Goal: Transaction & Acquisition: Obtain resource

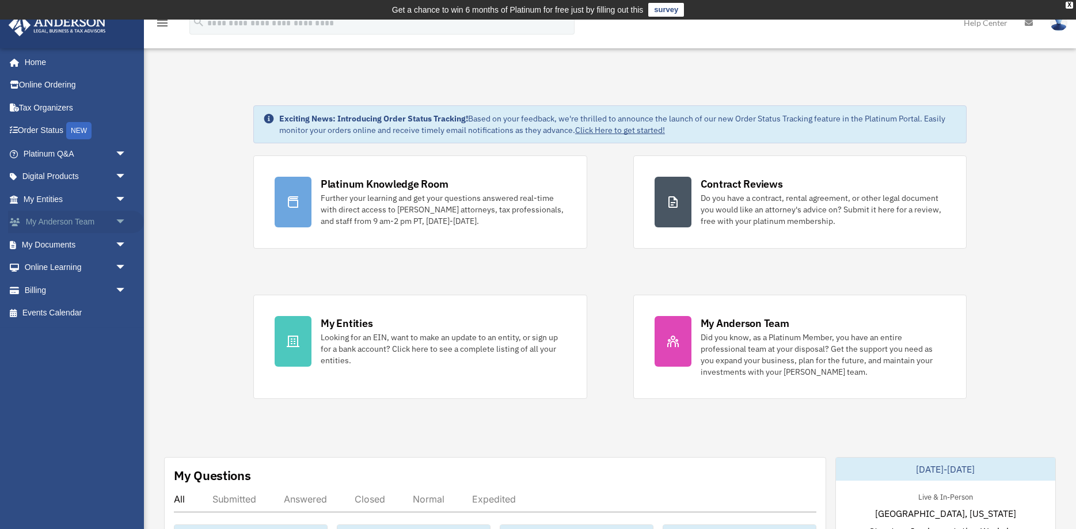
click at [115, 219] on span "arrow_drop_down" at bounding box center [126, 223] width 23 height 24
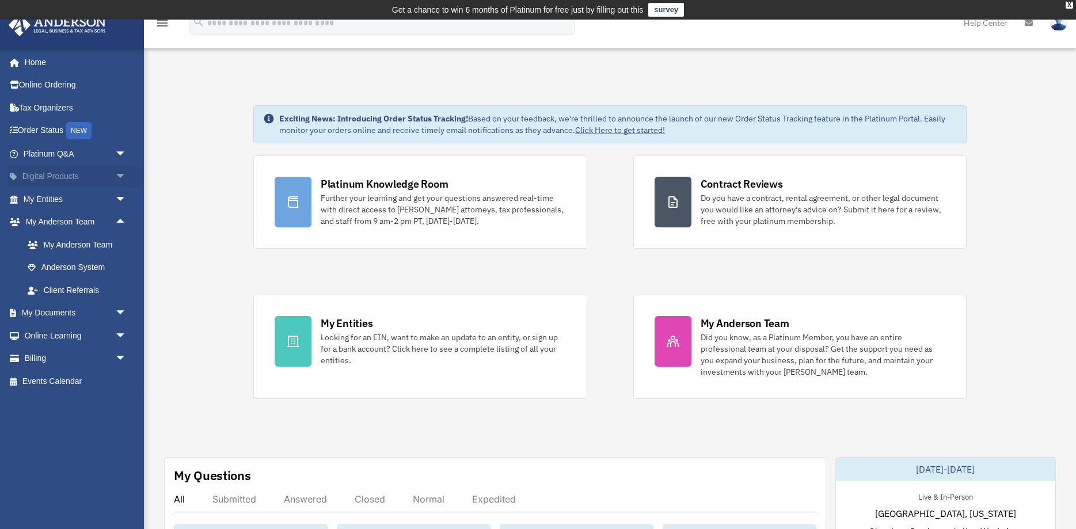
click at [128, 175] on span "arrow_drop_down" at bounding box center [126, 177] width 23 height 24
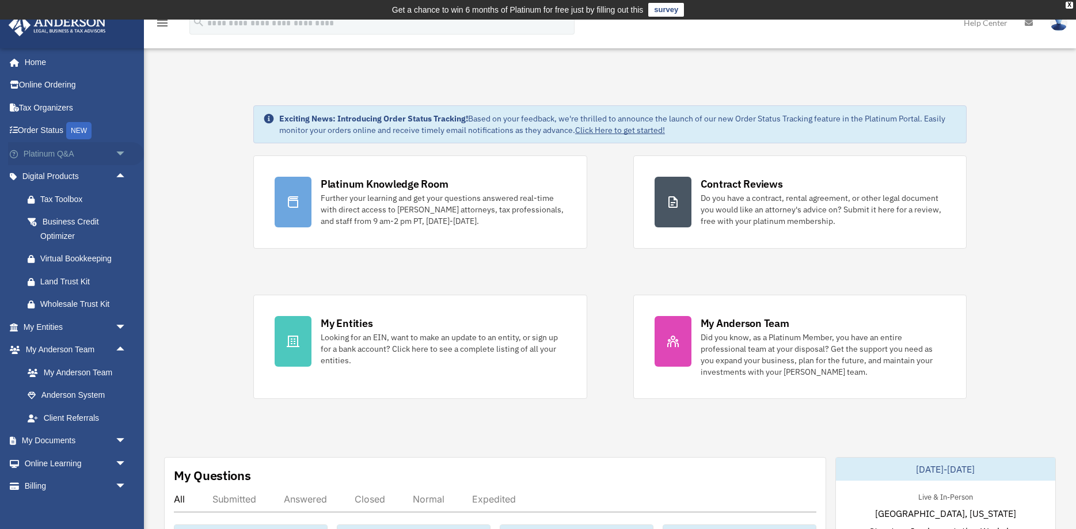
click at [126, 157] on span "arrow_drop_down" at bounding box center [126, 154] width 23 height 24
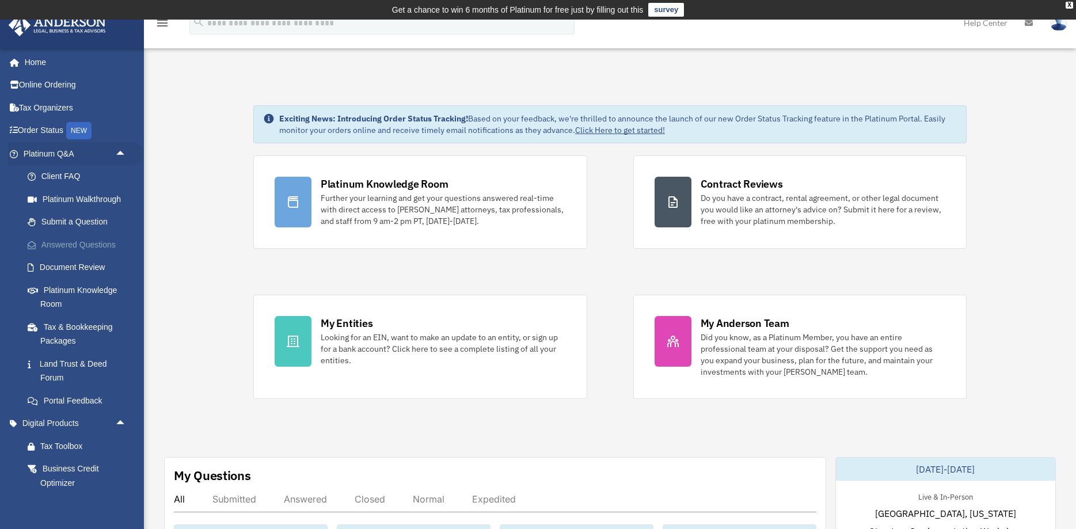
click at [94, 236] on link "Answered Questions" at bounding box center [80, 244] width 128 height 23
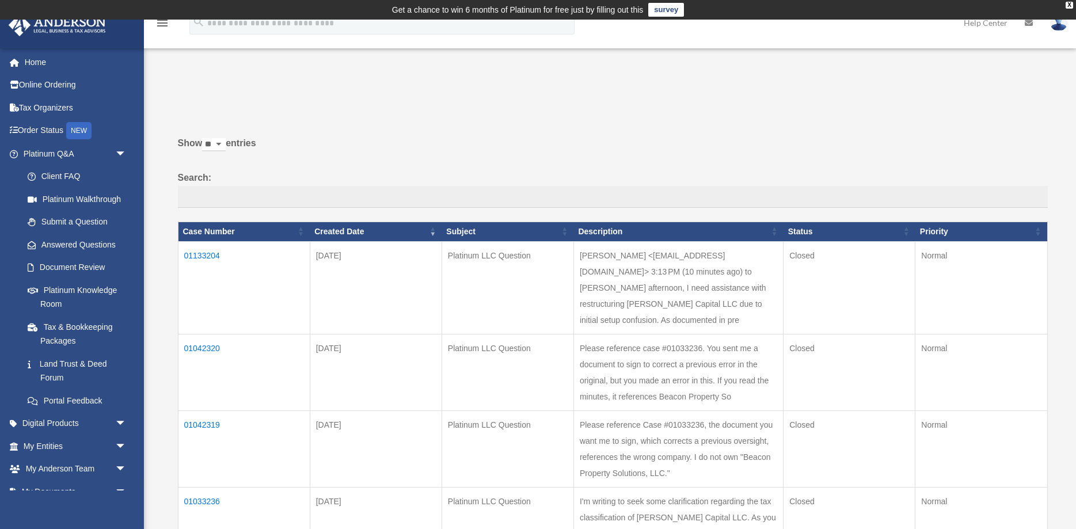
click at [249, 263] on td "01133204" at bounding box center [244, 287] width 132 height 93
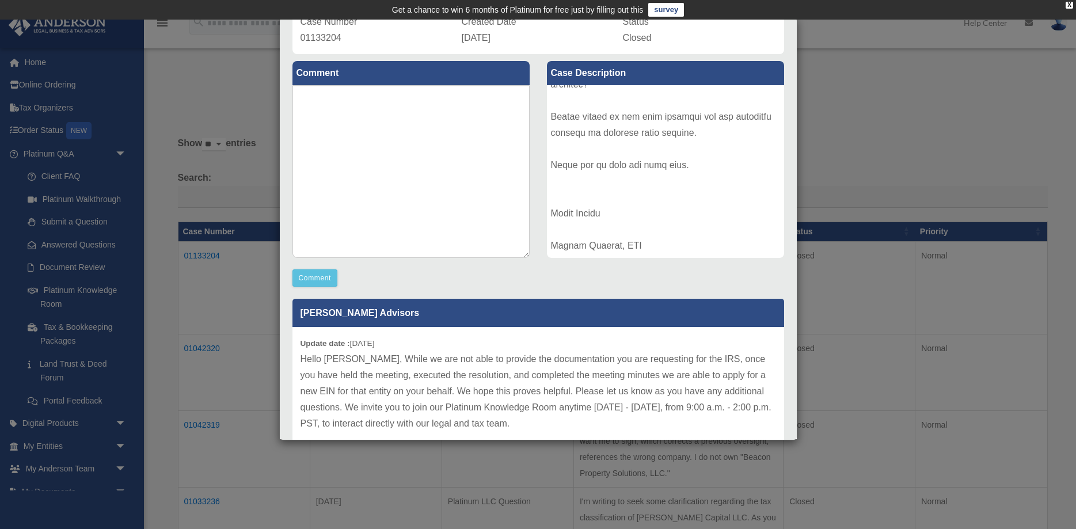
scroll to position [97, 0]
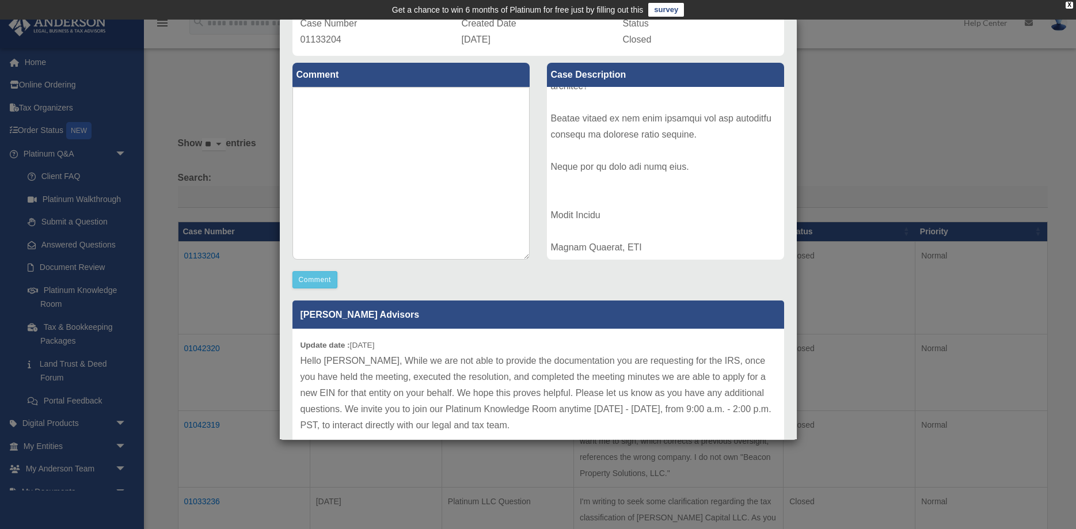
click at [206, 101] on div "Case Detail × Platinum LLC Question Case Number 01133204 Created Date October 3…" at bounding box center [538, 264] width 1076 height 529
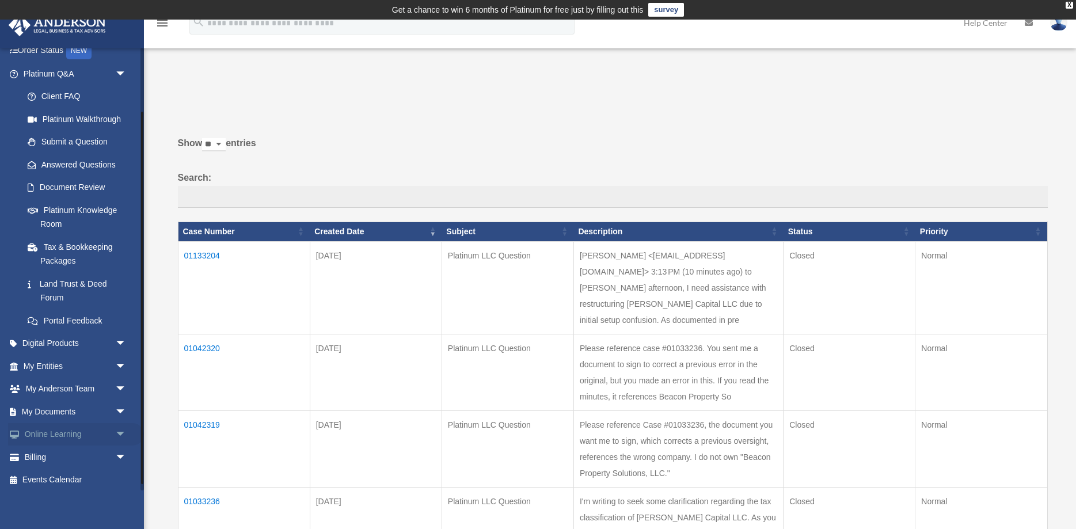
scroll to position [83, 0]
click at [63, 447] on link "Billing arrow_drop_down" at bounding box center [76, 453] width 136 height 23
click at [109, 453] on link "Billing arrow_drop_down" at bounding box center [76, 453] width 136 height 23
click at [119, 452] on span "arrow_drop_down" at bounding box center [126, 454] width 23 height 24
click at [86, 479] on link "$ Open Invoices" at bounding box center [80, 477] width 128 height 24
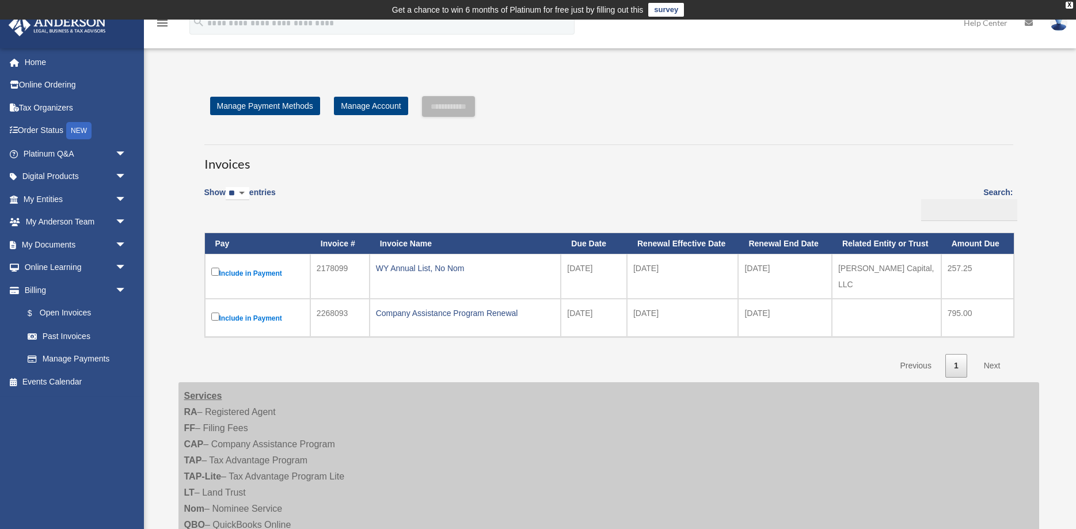
drag, startPoint x: 437, startPoint y: 270, endPoint x: 490, endPoint y: 280, distance: 53.8
click at [490, 280] on td "WY Annual List, No Nom" at bounding box center [465, 276] width 192 height 45
click at [487, 310] on div "Company Assistance Program Renewal" at bounding box center [465, 313] width 179 height 16
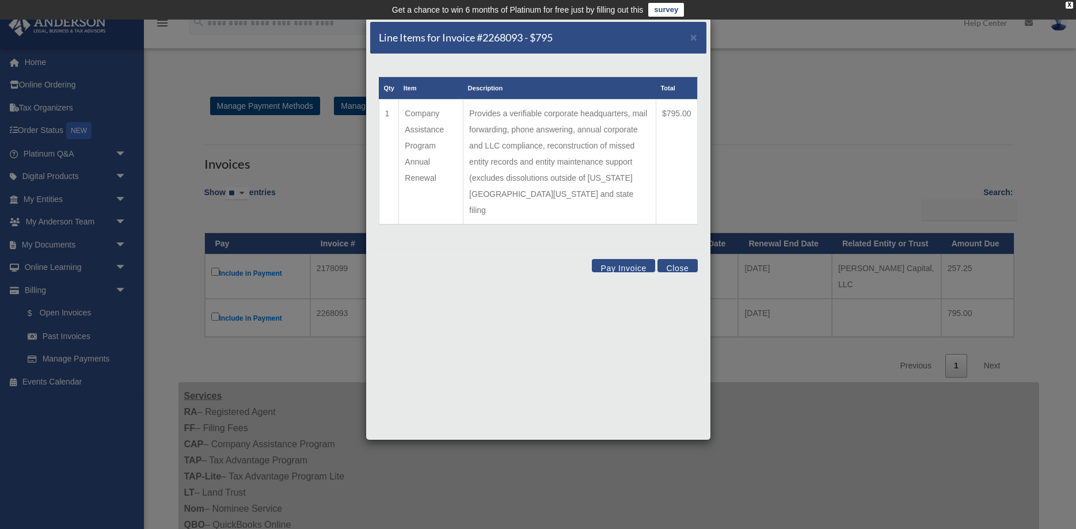
click at [689, 38] on div "Line Items for Invoice #2268093 - $795 ×" at bounding box center [538, 38] width 336 height 32
click at [693, 36] on span "×" at bounding box center [693, 37] width 7 height 13
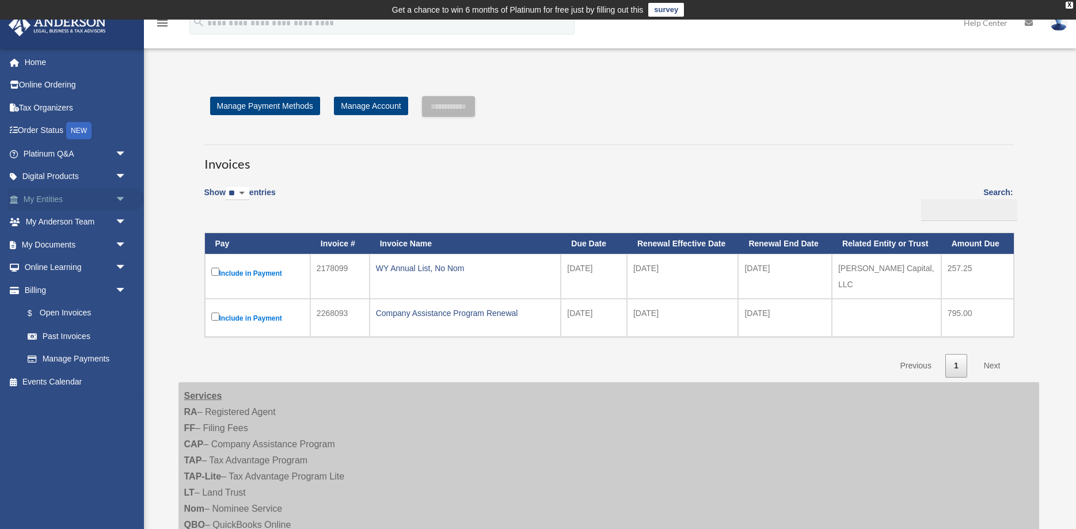
click at [123, 197] on span "arrow_drop_down" at bounding box center [126, 200] width 23 height 24
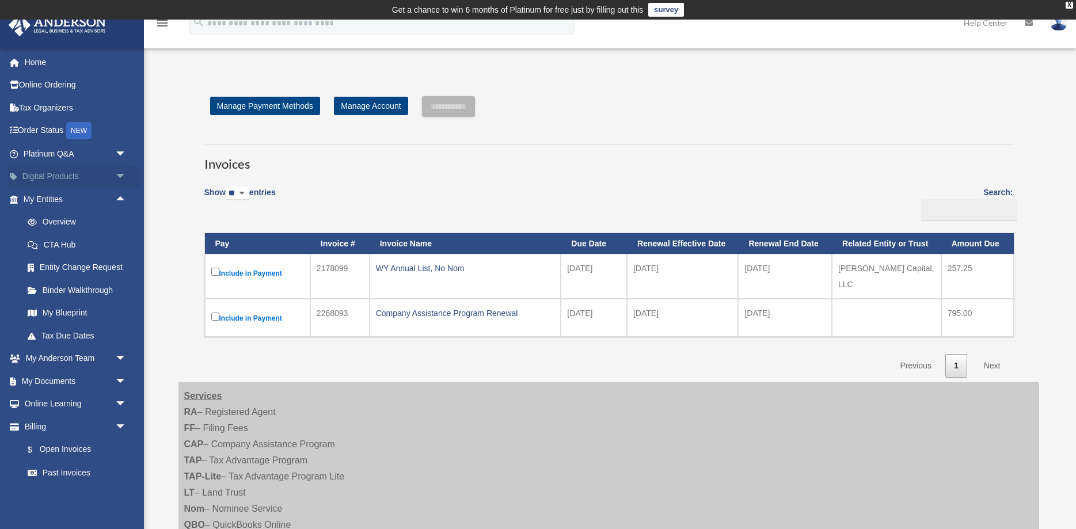
click at [101, 177] on link "Digital Products arrow_drop_down" at bounding box center [76, 176] width 136 height 23
click at [116, 176] on span "arrow_drop_down" at bounding box center [126, 177] width 23 height 24
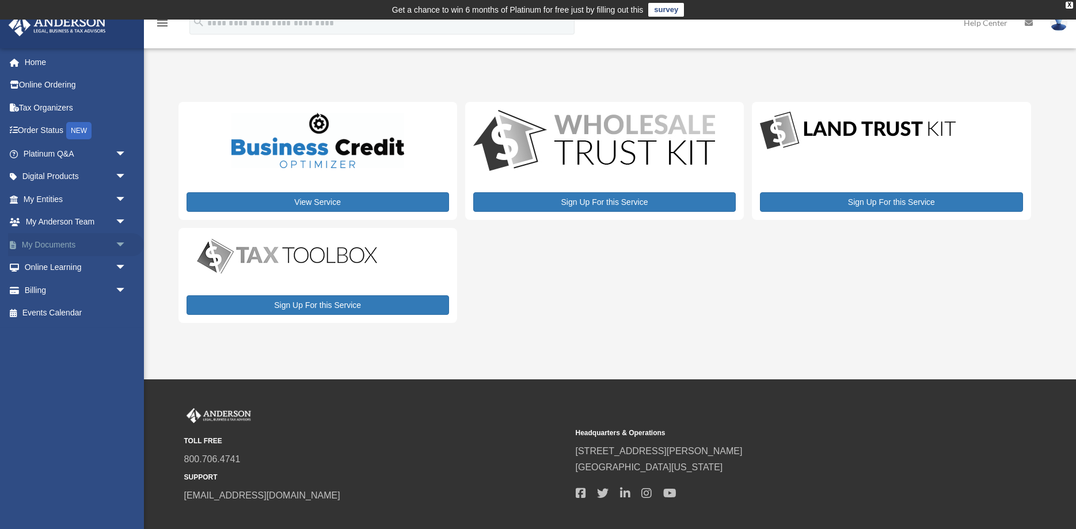
click at [123, 243] on span "arrow_drop_down" at bounding box center [126, 245] width 23 height 24
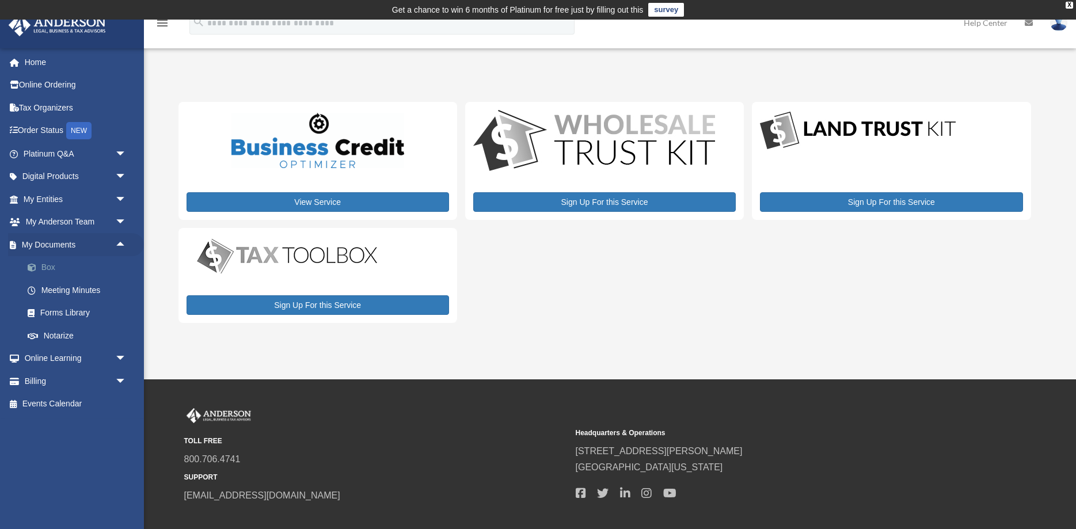
click at [48, 266] on link "Box" at bounding box center [80, 267] width 128 height 23
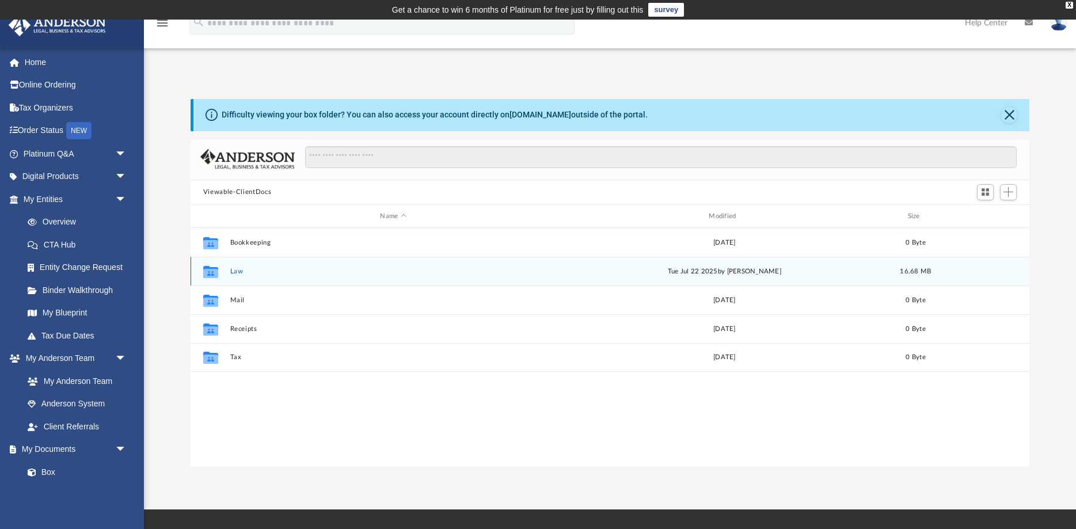
scroll to position [261, 838]
click at [236, 276] on div "Collaborated Folder Law [DATE] by [PERSON_NAME] 16.68 MB" at bounding box center [609, 271] width 838 height 29
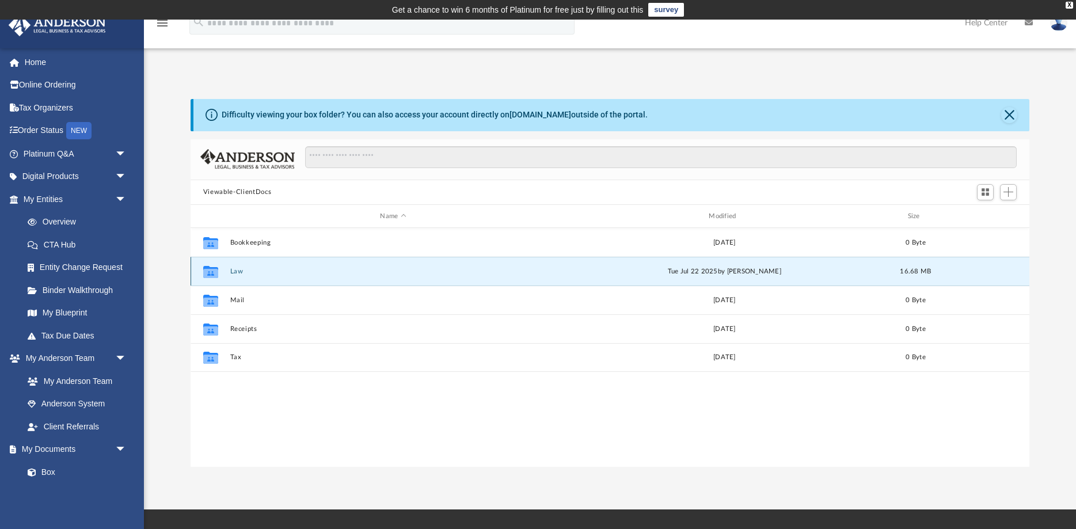
click at [236, 276] on div "Collaborated Folder Law [DATE] by [PERSON_NAME] 16.68 MB" at bounding box center [609, 271] width 838 height 29
click at [237, 271] on button "Law" at bounding box center [393, 271] width 326 height 7
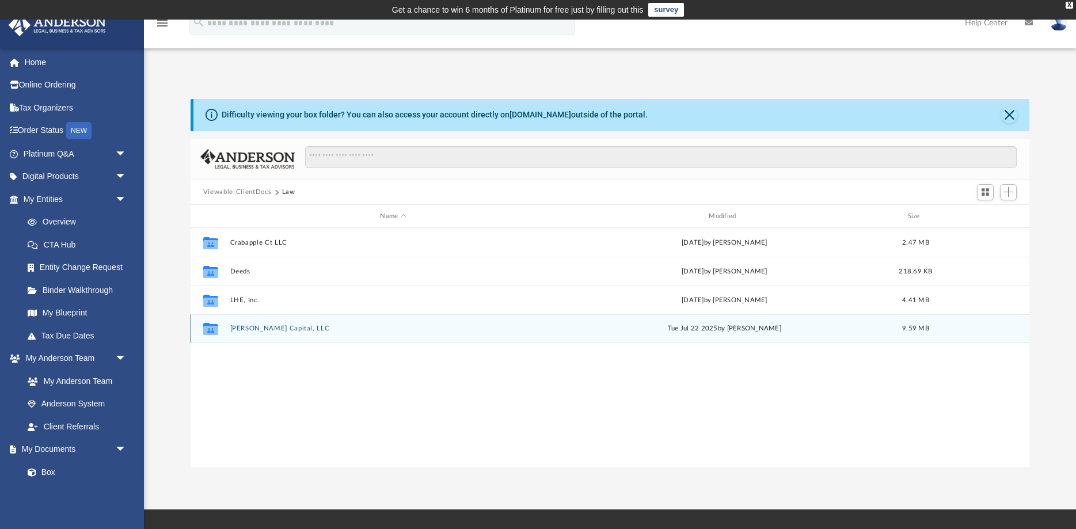
click at [249, 330] on button "[PERSON_NAME] Capital, LLC" at bounding box center [393, 328] width 326 height 7
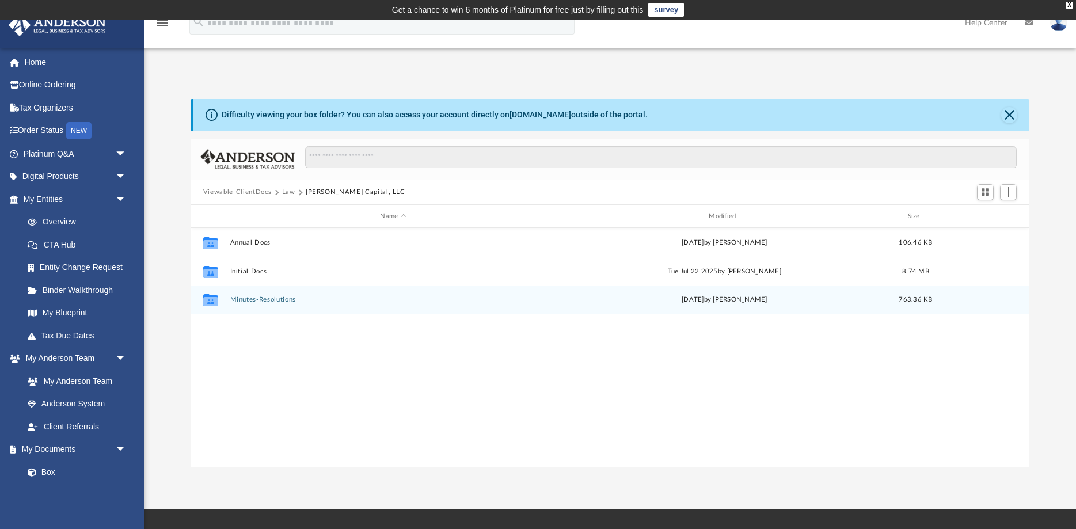
click at [258, 300] on button "Minutes-Resolutions" at bounding box center [393, 299] width 326 height 7
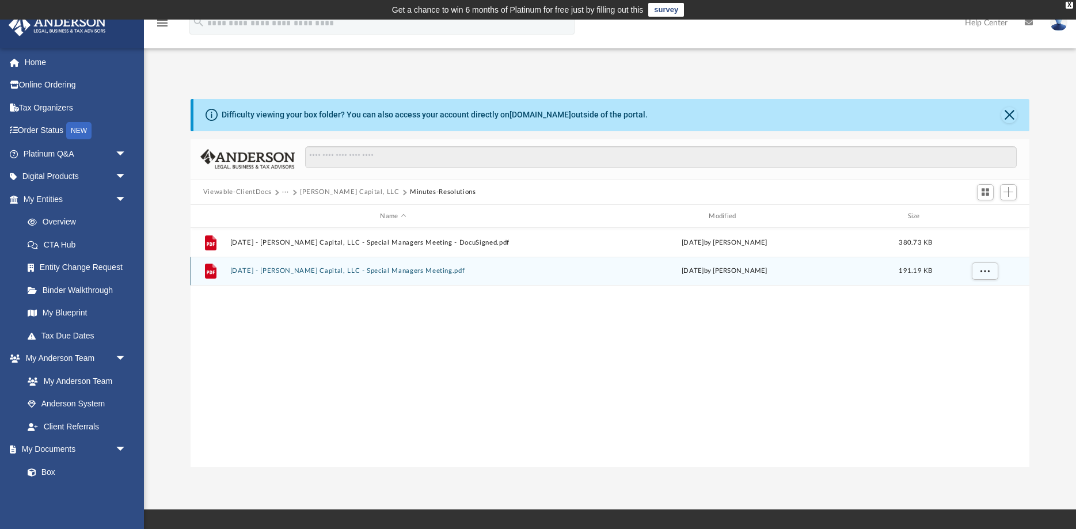
click at [285, 276] on div "File 2025.07.07 - Vernon Capital, LLC - Special Managers Meeting.pdf Tue Jul 15…" at bounding box center [609, 271] width 838 height 29
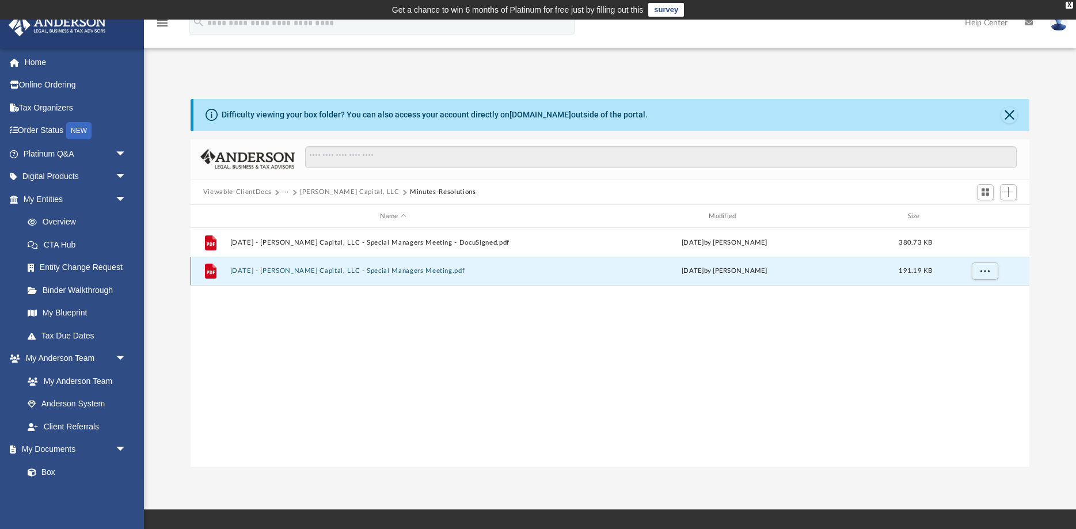
click at [285, 270] on button "2025.07.07 - Vernon Capital, LLC - Special Managers Meeting.pdf" at bounding box center [393, 271] width 326 height 7
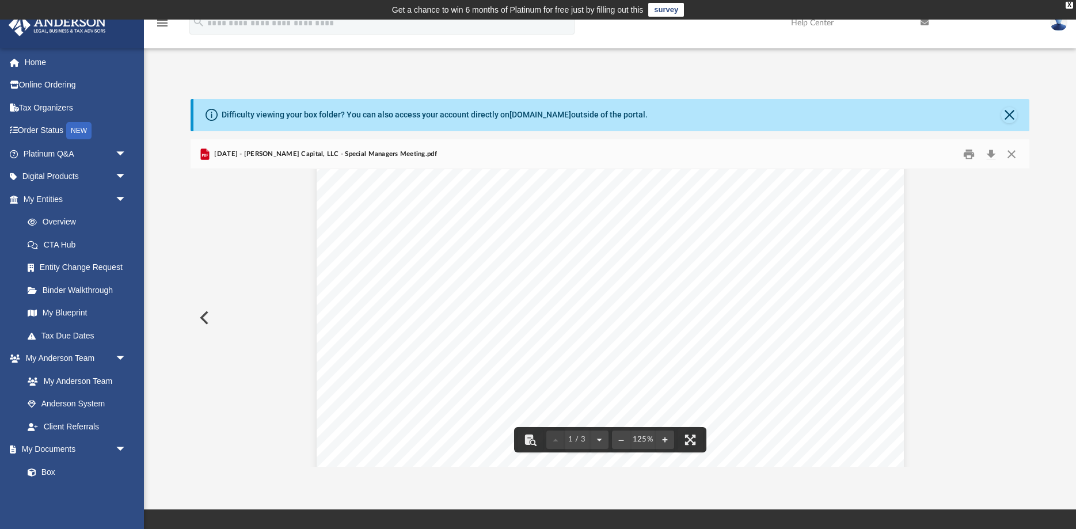
scroll to position [135, 0]
click at [982, 154] on button "Download" at bounding box center [990, 154] width 21 height 18
click at [1013, 117] on button "Close" at bounding box center [1009, 115] width 16 height 16
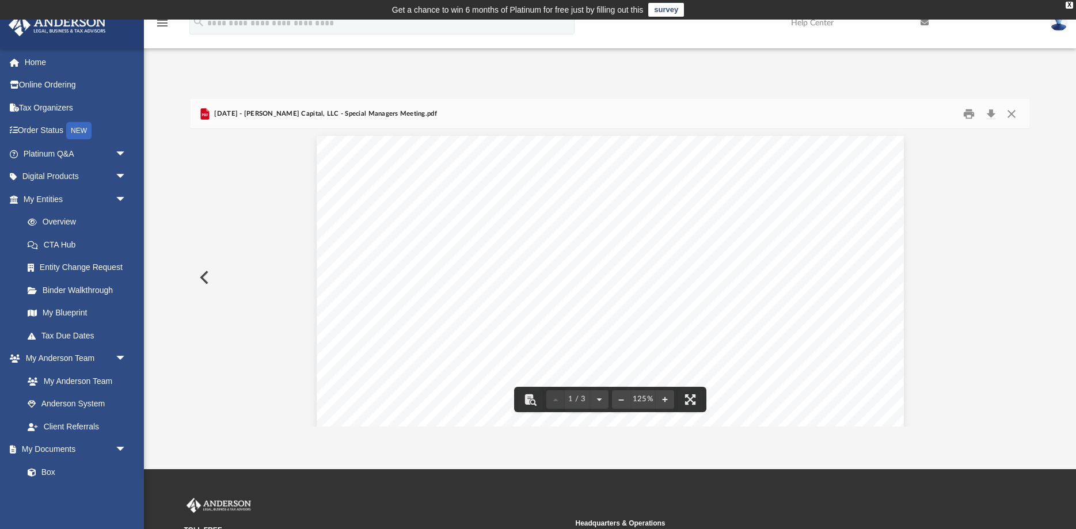
scroll to position [0, 0]
click at [206, 273] on button "Preview" at bounding box center [202, 277] width 25 height 32
click at [1002, 112] on button "Close" at bounding box center [1011, 114] width 21 height 18
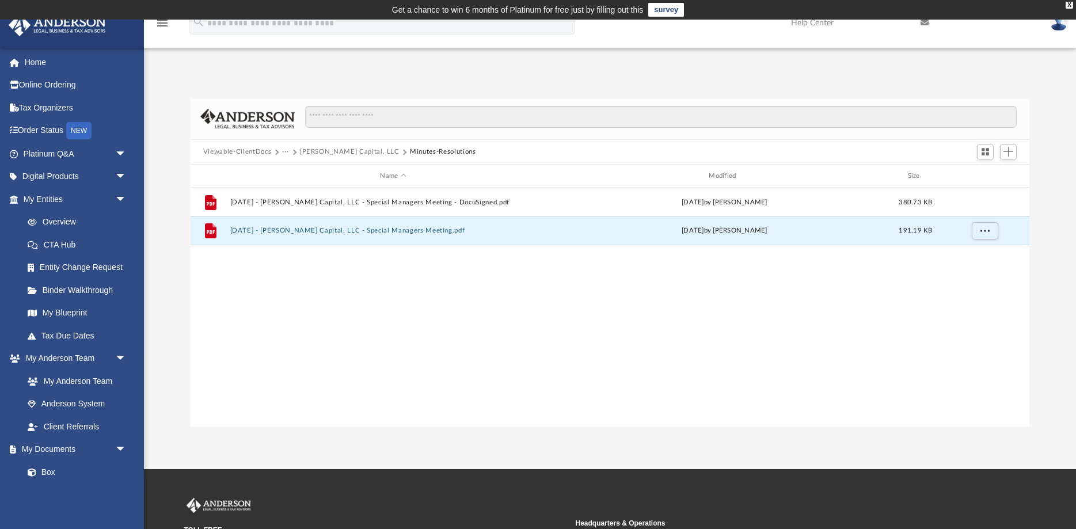
click at [333, 154] on button "Vernon Capital, LLC" at bounding box center [350, 152] width 100 height 10
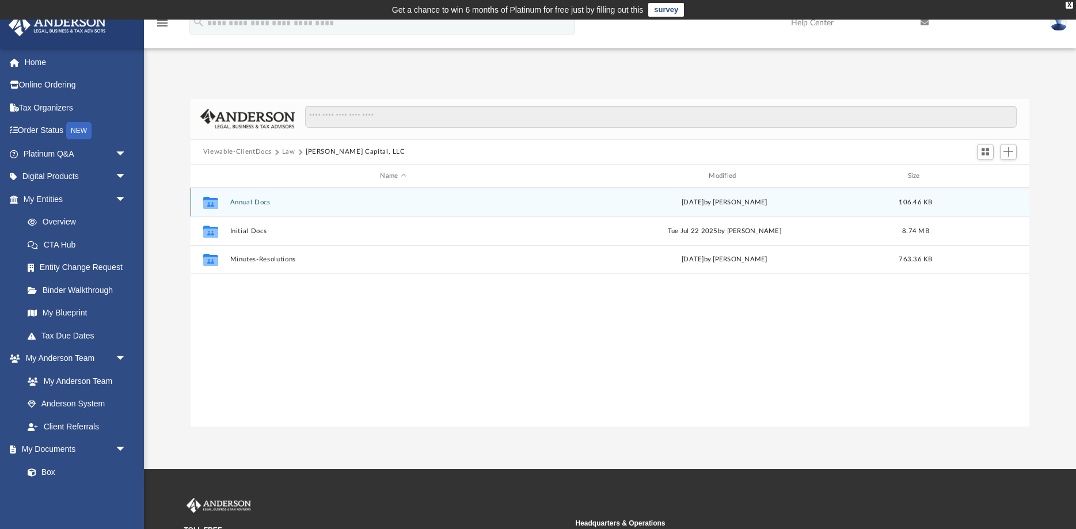
click at [262, 204] on button "Annual Docs" at bounding box center [393, 202] width 326 height 7
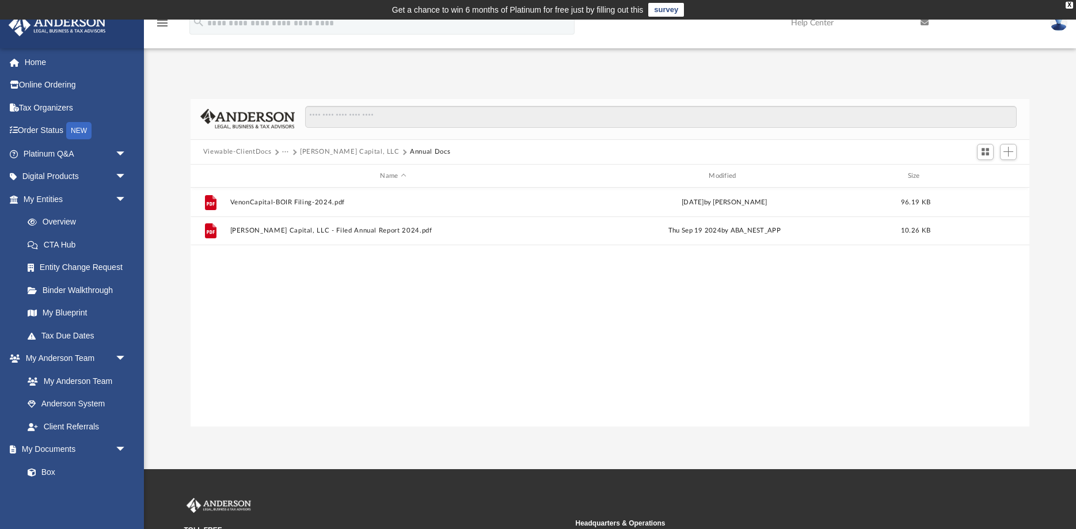
click at [336, 153] on button "[PERSON_NAME] Capital, LLC" at bounding box center [350, 152] width 100 height 10
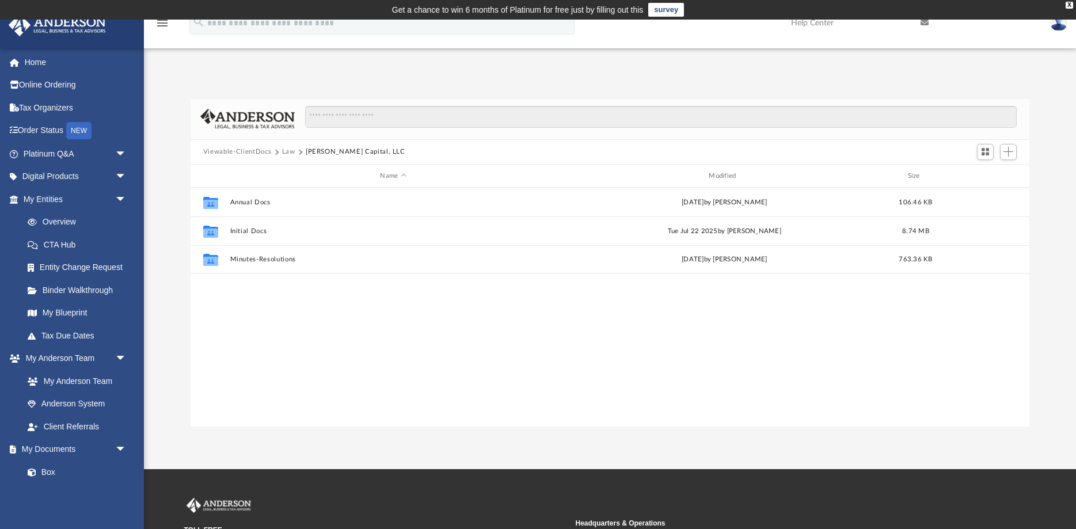
click at [234, 154] on button "Viewable-ClientDocs" at bounding box center [237, 152] width 68 height 10
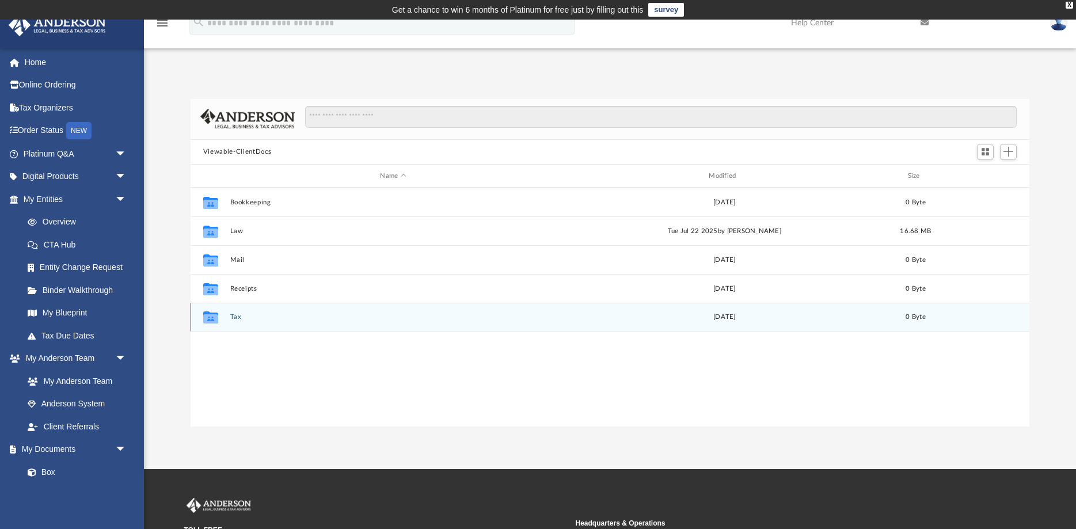
click at [239, 315] on button "Tax" at bounding box center [393, 317] width 326 height 7
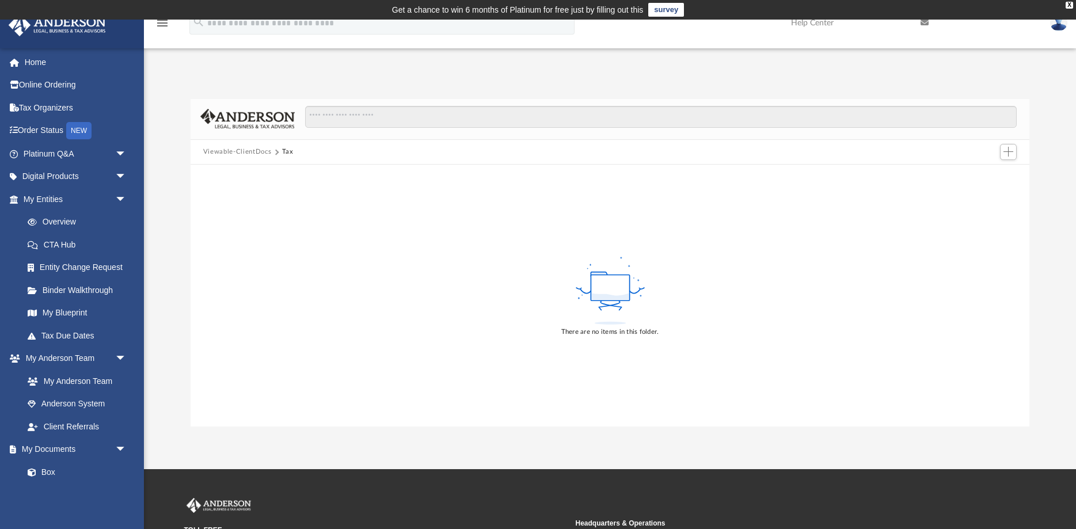
click at [266, 152] on button "Viewable-ClientDocs" at bounding box center [237, 152] width 68 height 10
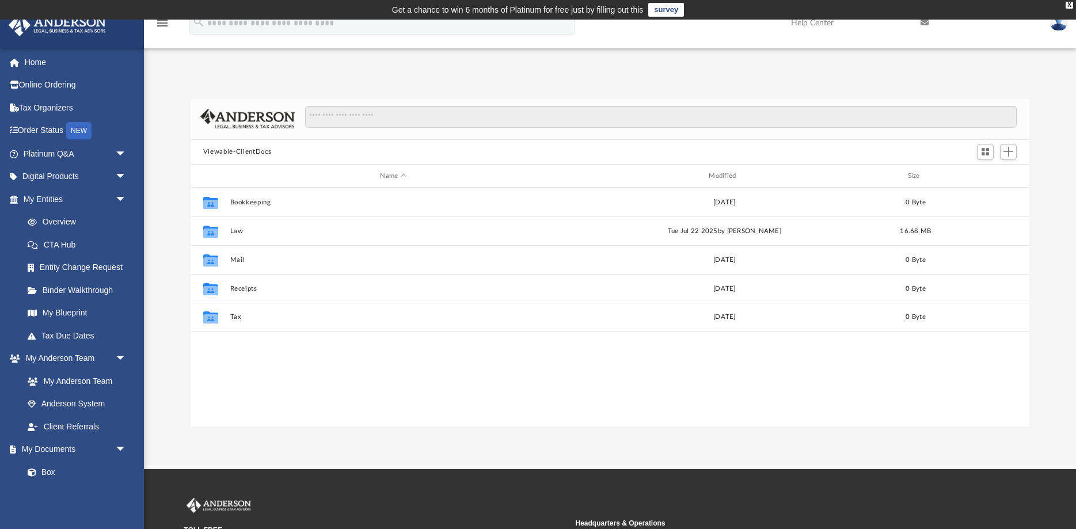
scroll to position [261, 838]
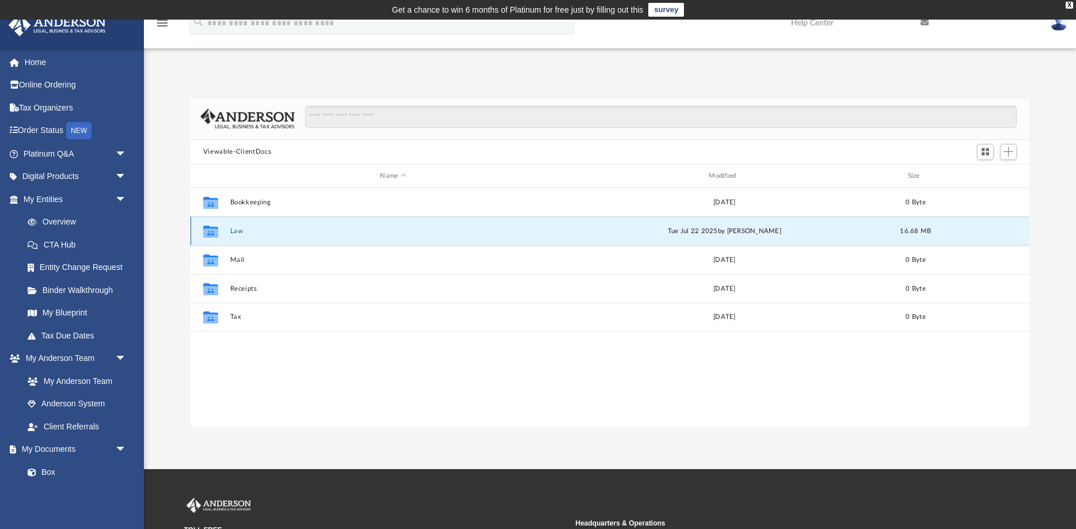
click at [235, 231] on button "Law" at bounding box center [393, 230] width 326 height 7
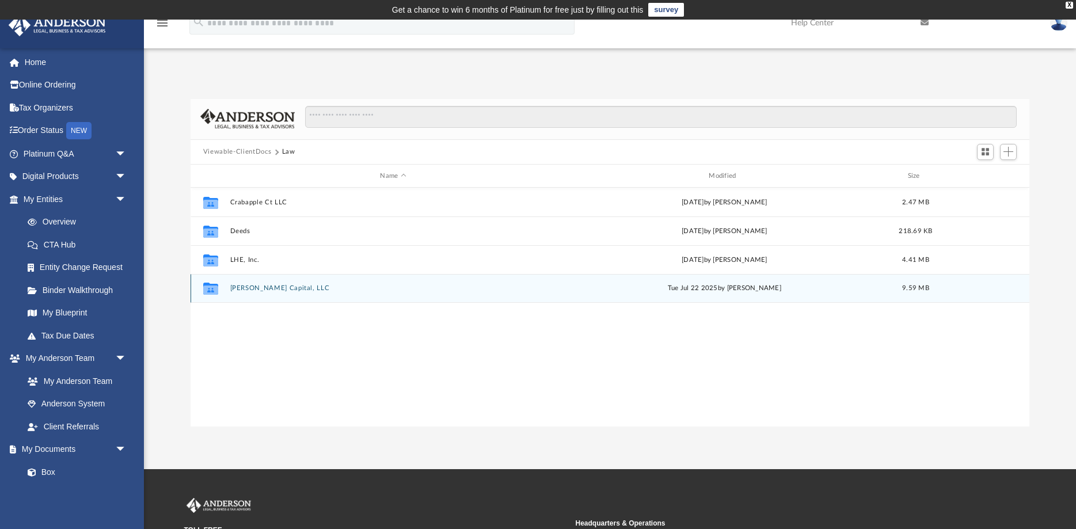
click at [264, 289] on button "[PERSON_NAME] Capital, LLC" at bounding box center [393, 288] width 326 height 7
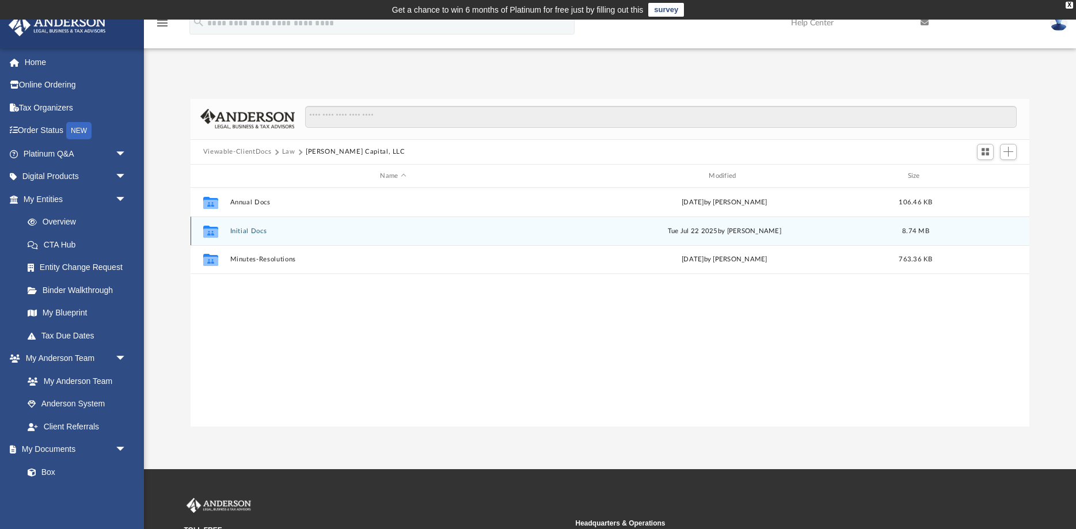
click at [255, 228] on button "Initial Docs" at bounding box center [393, 230] width 326 height 7
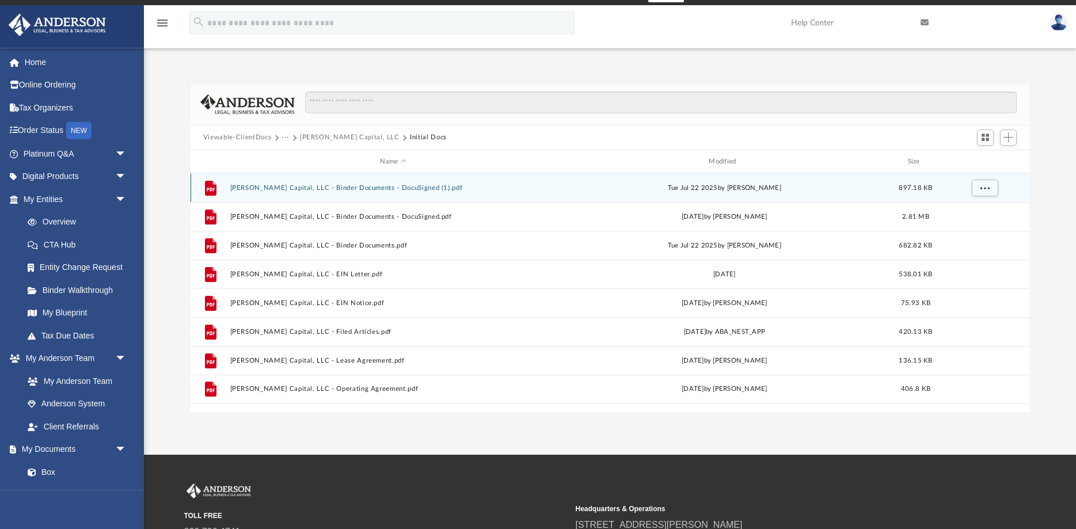
scroll to position [0, 0]
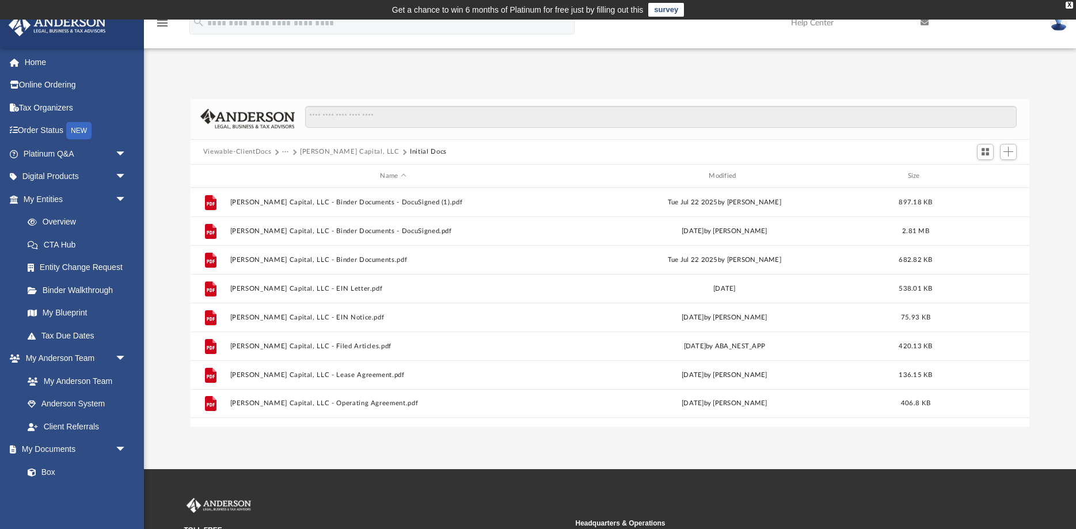
click at [344, 157] on div "Viewable-ClientDocs ··· Vernon Capital, LLC Initial Docs" at bounding box center [609, 152] width 838 height 25
click at [342, 153] on button "[PERSON_NAME] Capital, LLC" at bounding box center [350, 152] width 100 height 10
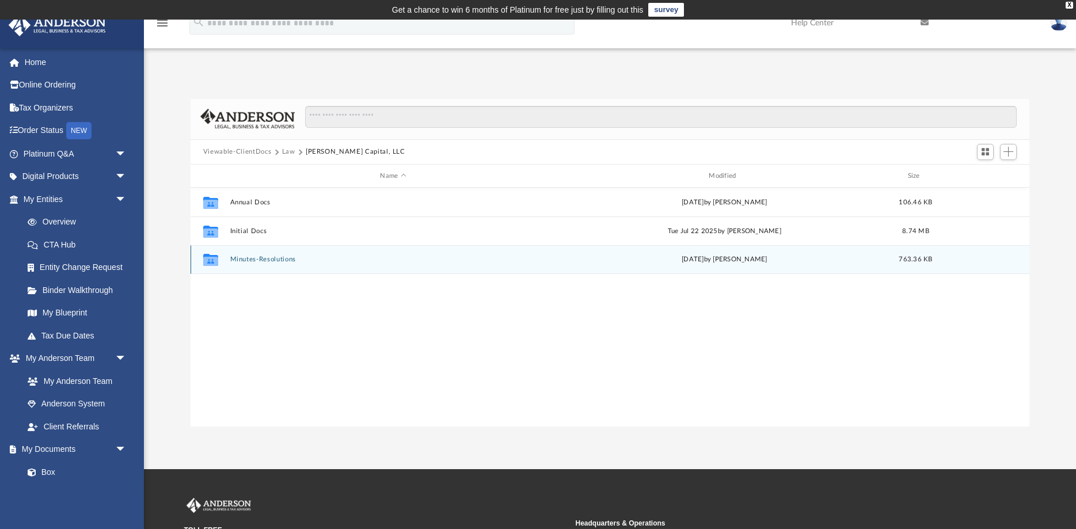
click at [249, 258] on button "Minutes-Resolutions" at bounding box center [393, 259] width 326 height 7
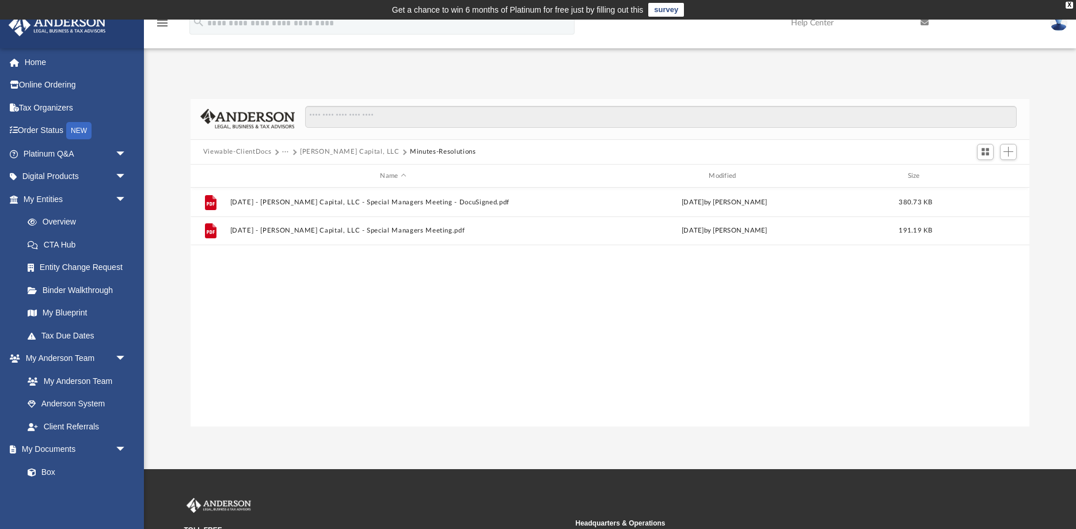
click at [258, 153] on button "Viewable-ClientDocs" at bounding box center [237, 152] width 68 height 10
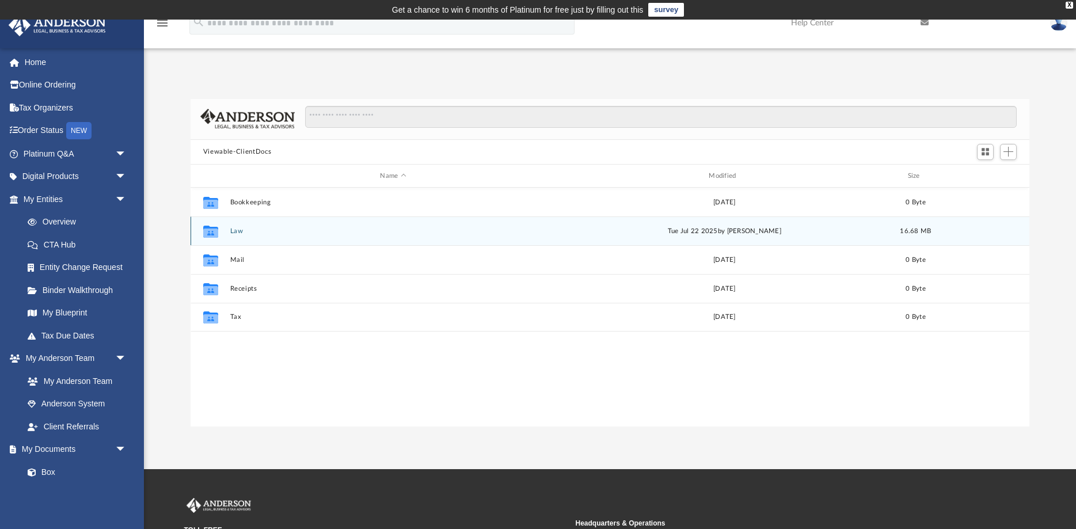
click at [239, 232] on button "Law" at bounding box center [393, 230] width 326 height 7
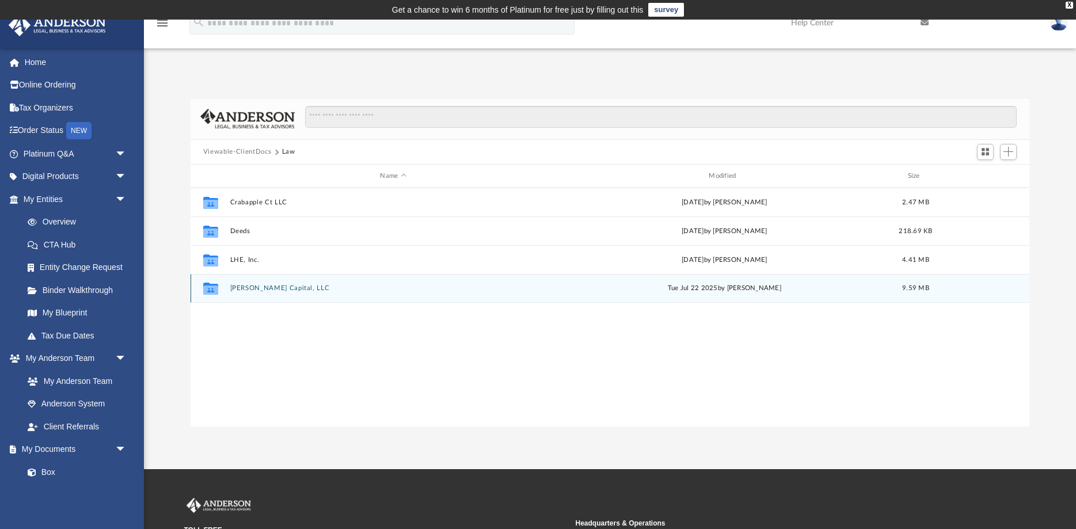
click at [244, 289] on button "[PERSON_NAME] Capital, LLC" at bounding box center [393, 288] width 326 height 7
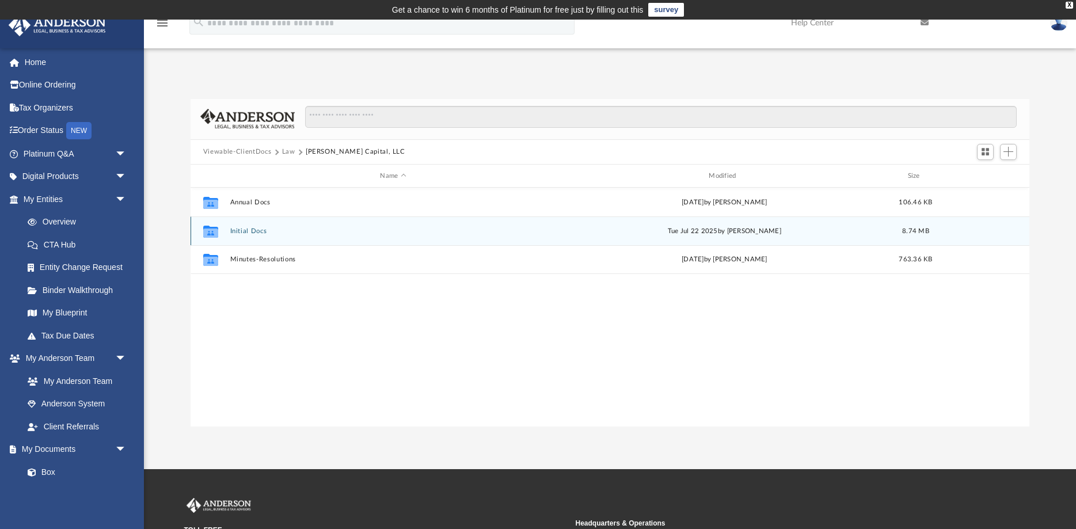
click at [242, 231] on button "Initial Docs" at bounding box center [393, 230] width 326 height 7
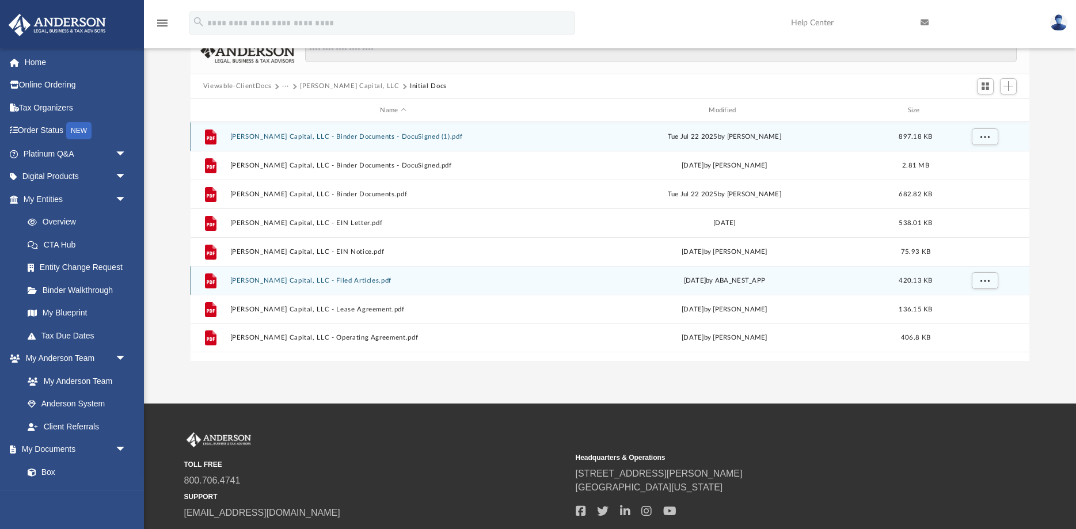
scroll to position [29, 0]
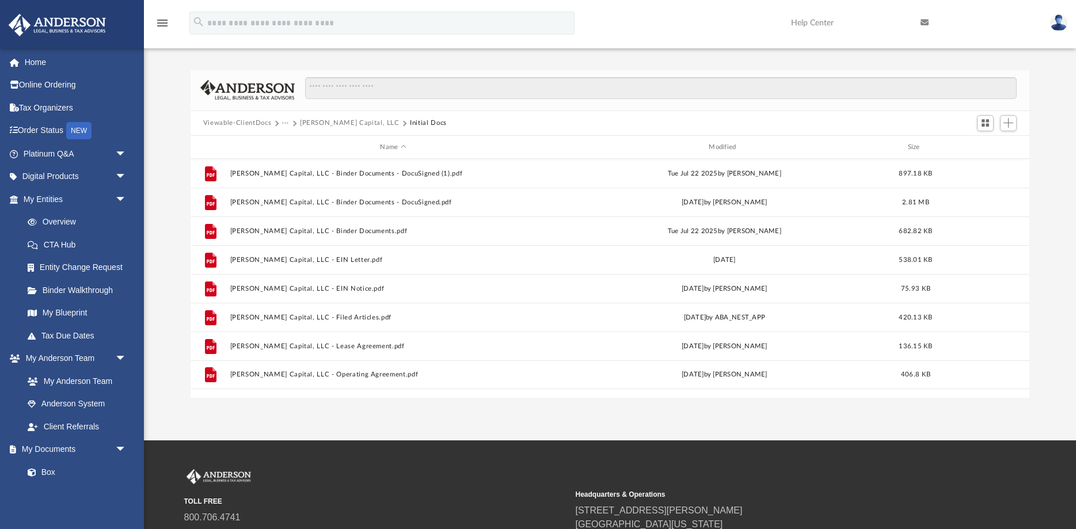
click at [341, 120] on button "[PERSON_NAME] Capital, LLC" at bounding box center [350, 123] width 100 height 10
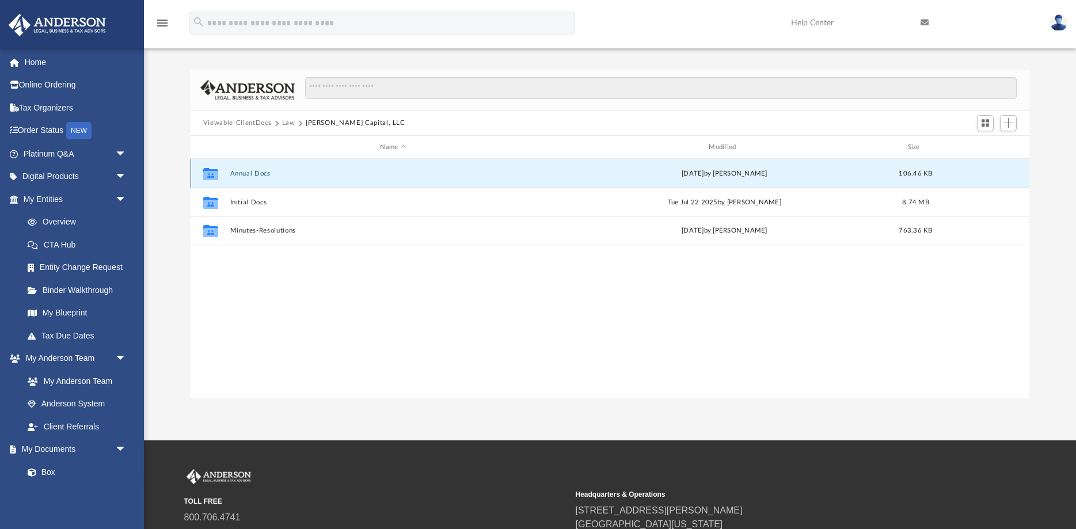
click at [260, 175] on button "Annual Docs" at bounding box center [393, 173] width 326 height 7
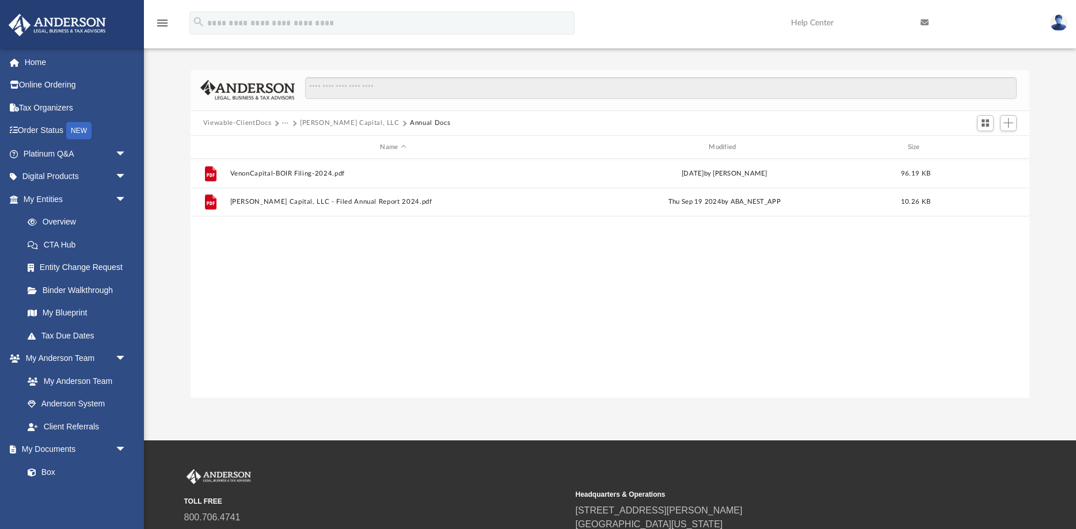
click at [224, 123] on button "Viewable-ClientDocs" at bounding box center [237, 123] width 68 height 10
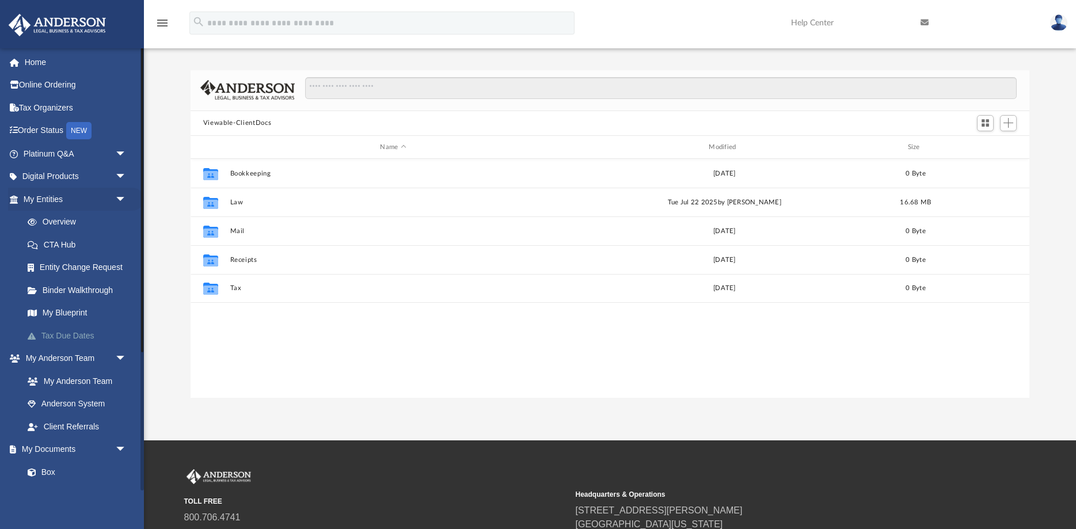
click at [82, 338] on link "Tax Due Dates" at bounding box center [80, 335] width 128 height 23
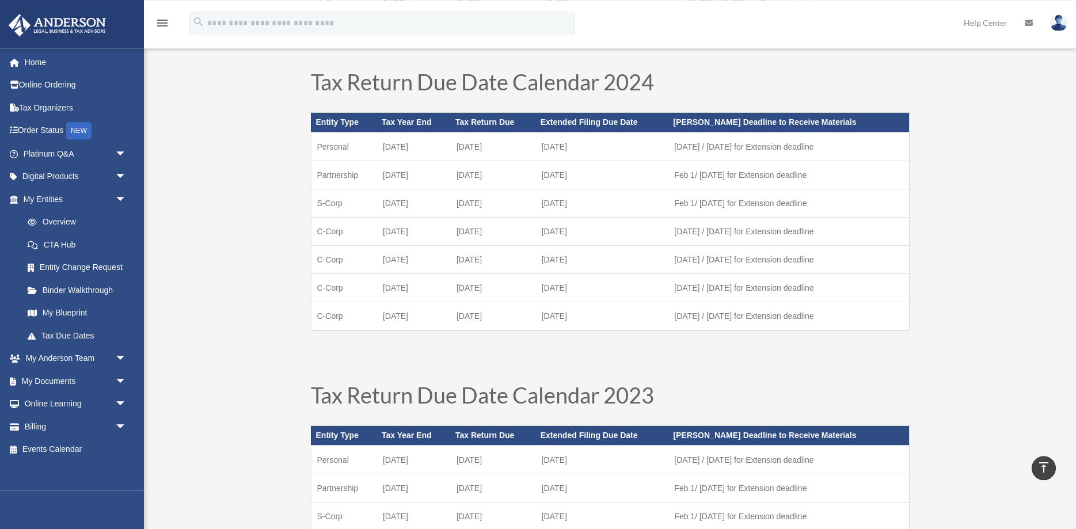
scroll to position [411, 0]
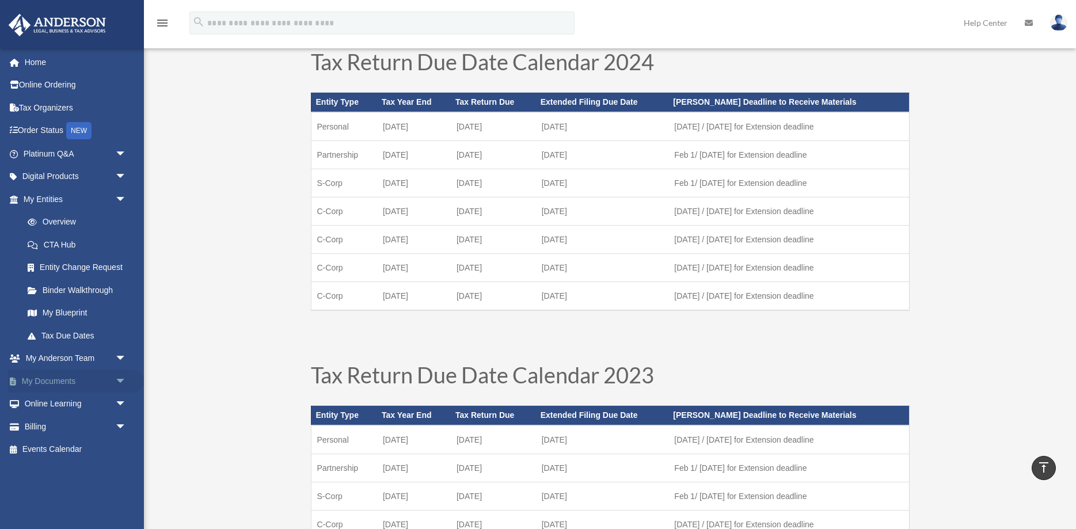
click at [90, 378] on link "My Documents arrow_drop_down" at bounding box center [76, 380] width 136 height 23
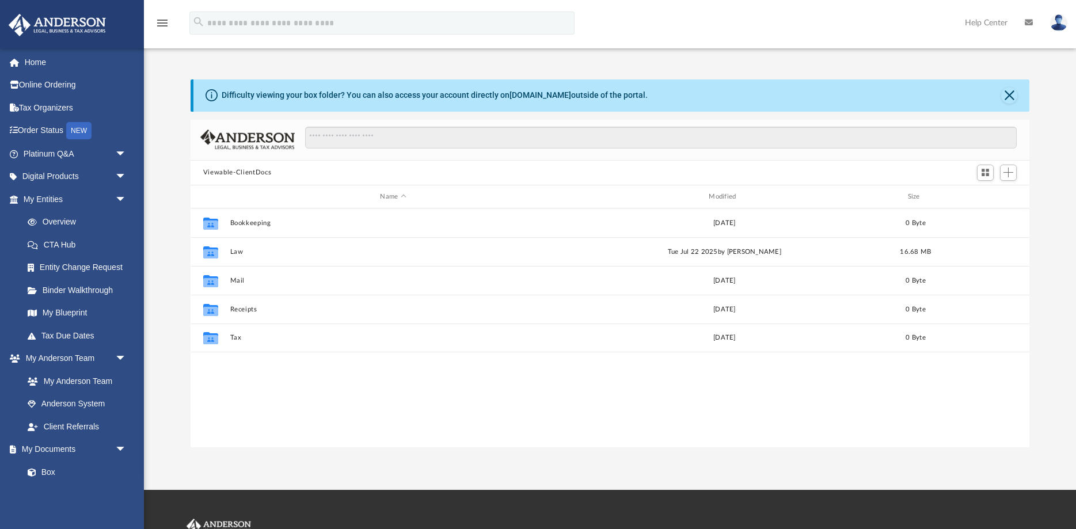
scroll to position [261, 838]
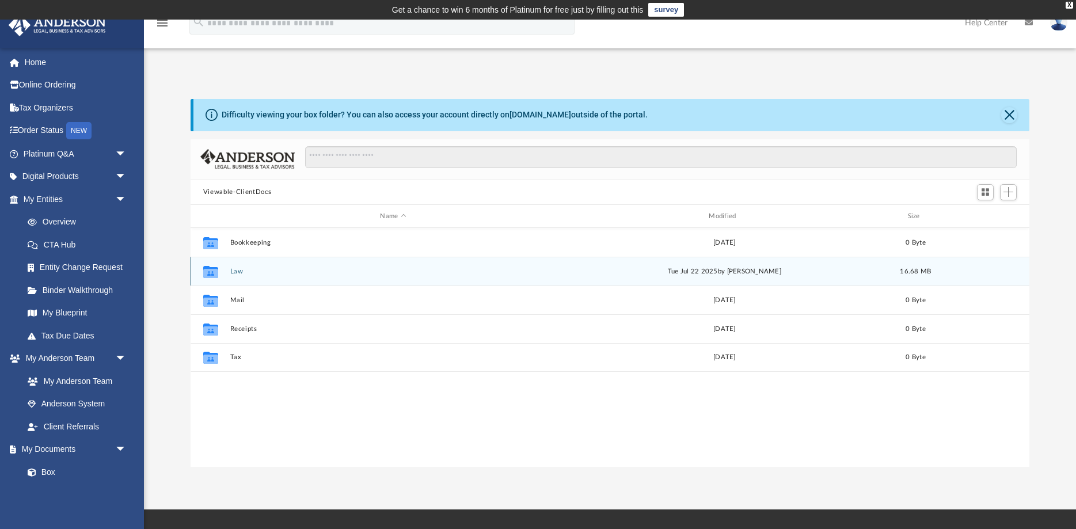
click at [237, 271] on button "Law" at bounding box center [393, 271] width 326 height 7
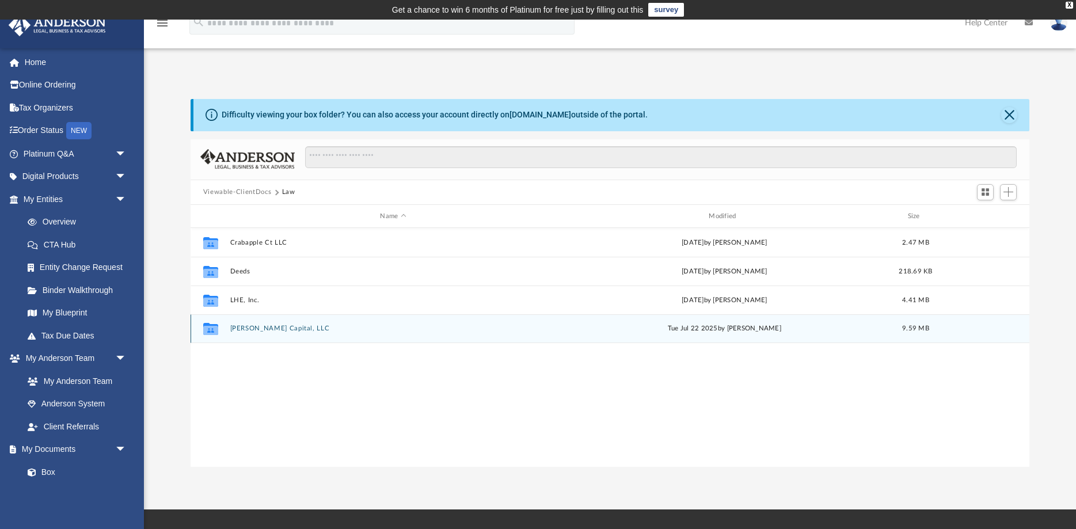
click at [245, 326] on button "[PERSON_NAME] Capital, LLC" at bounding box center [393, 328] width 326 height 7
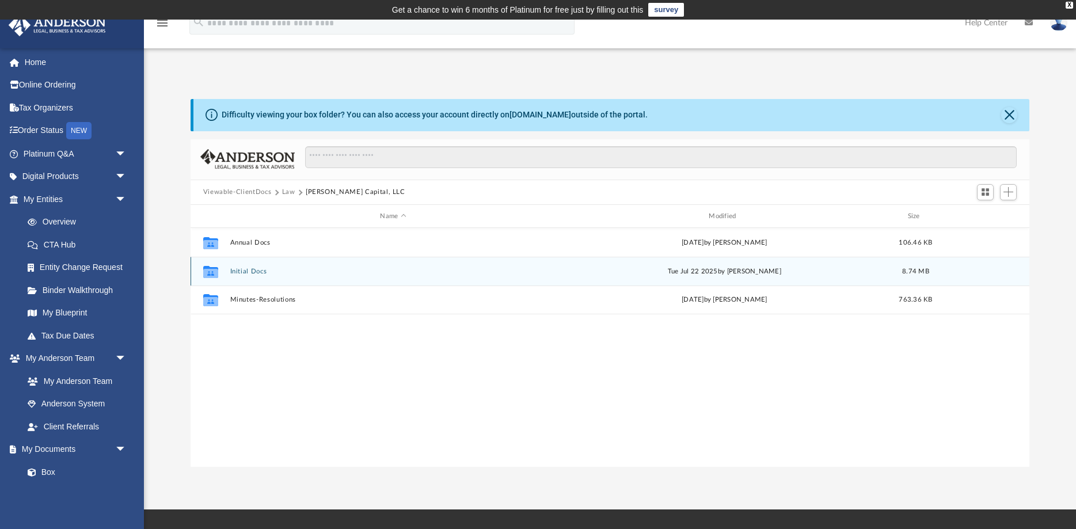
click at [251, 267] on div "Collaborated Folder Initial Docs [DATE] by [PERSON_NAME] 8.74 MB" at bounding box center [609, 271] width 838 height 29
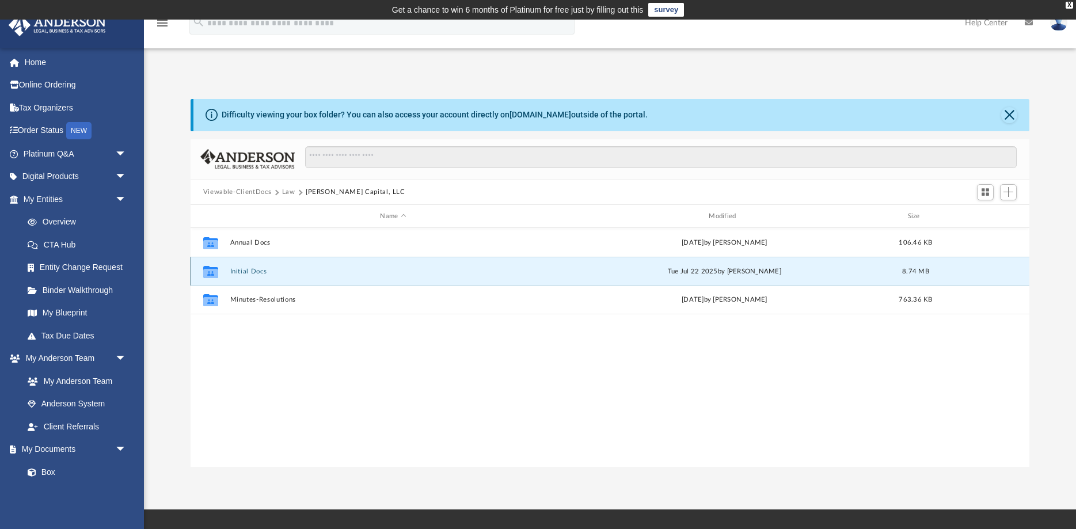
click at [251, 270] on button "Initial Docs" at bounding box center [393, 271] width 326 height 7
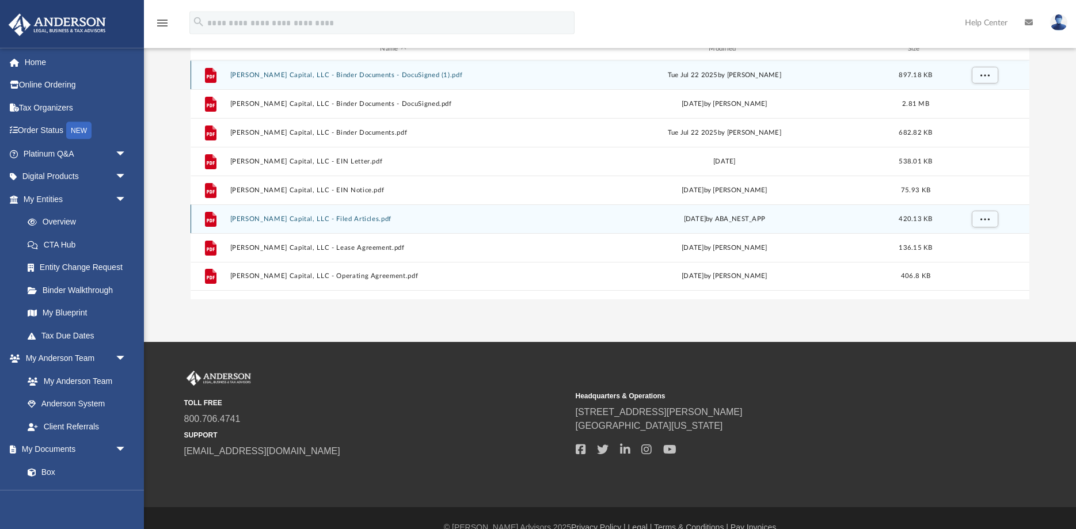
scroll to position [176, 0]
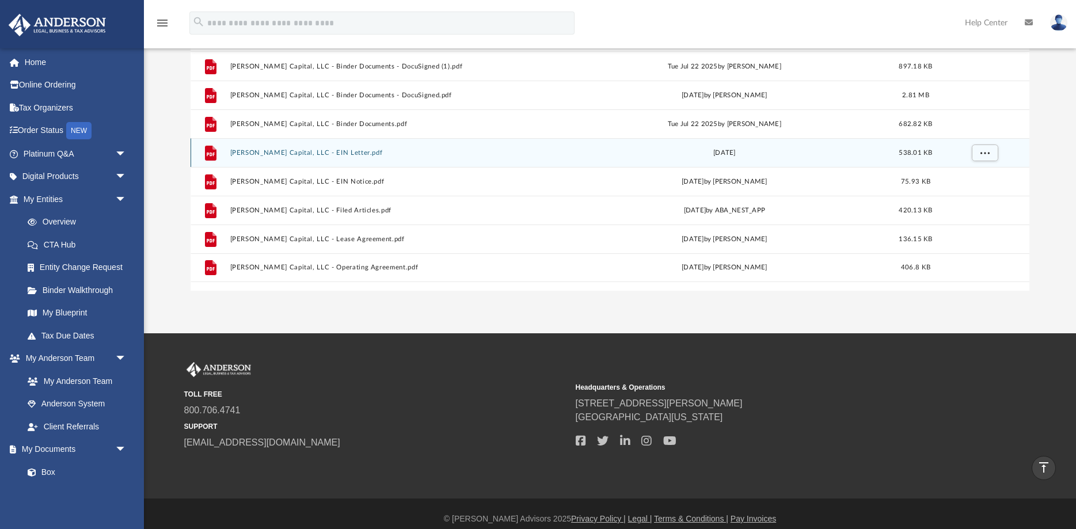
click at [325, 149] on div "File [PERSON_NAME] Capital, LLC - EIN Letter.pdf [DATE] 538.01 KB" at bounding box center [609, 152] width 838 height 29
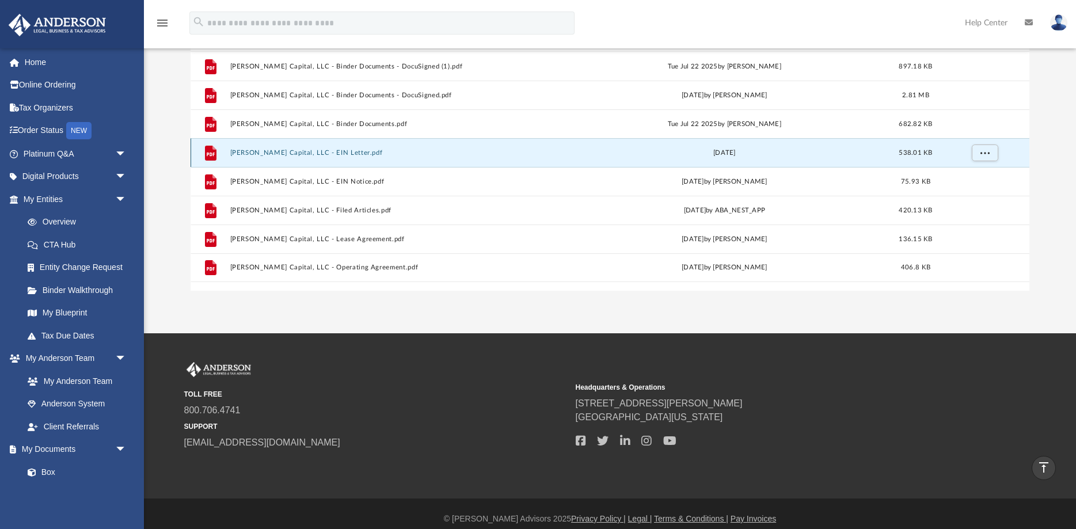
click at [322, 152] on button "[PERSON_NAME] Capital, LLC - EIN Letter.pdf" at bounding box center [393, 152] width 326 height 7
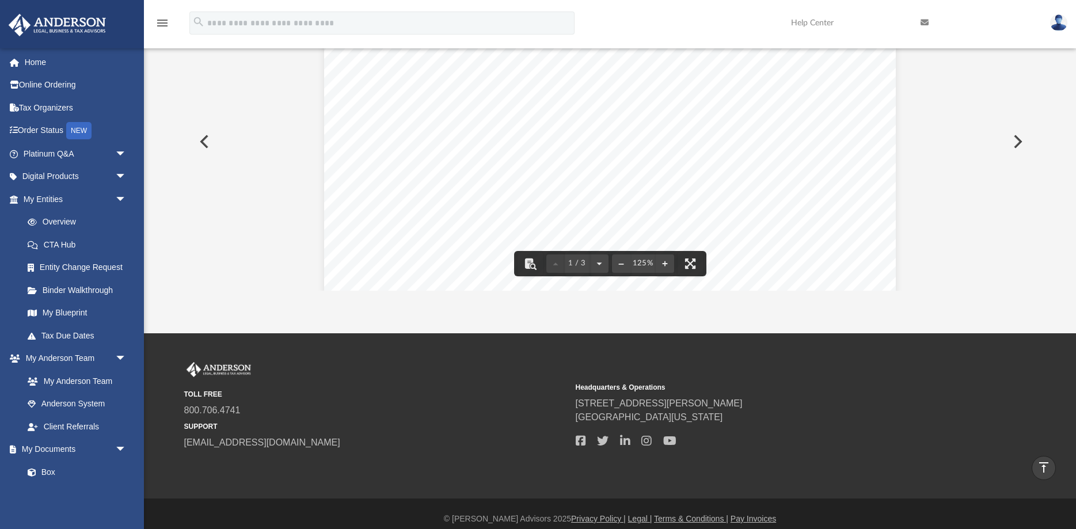
scroll to position [117, 0]
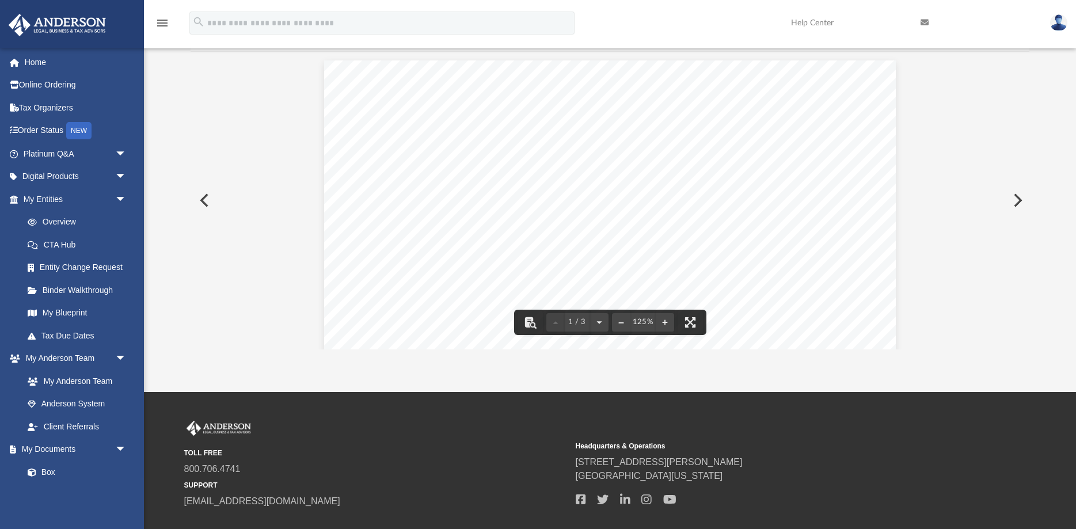
click at [1012, 198] on button "Preview" at bounding box center [1016, 200] width 25 height 32
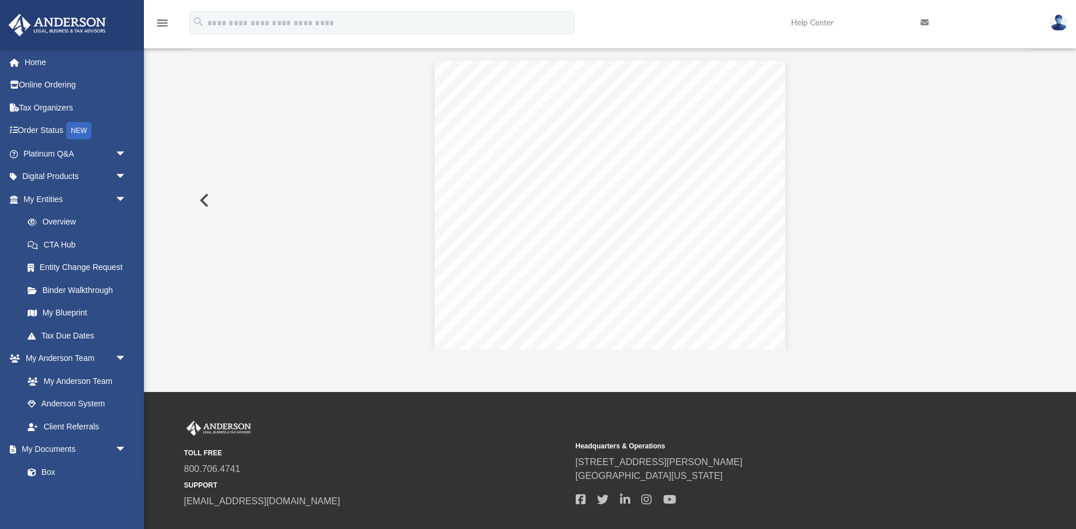
click at [200, 202] on button "Preview" at bounding box center [202, 200] width 25 height 32
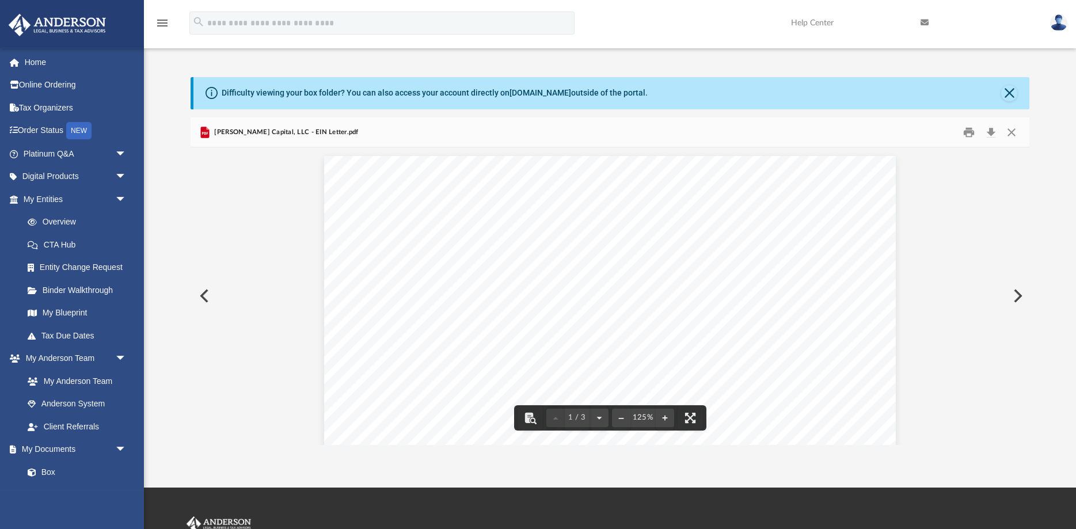
scroll to position [0, 0]
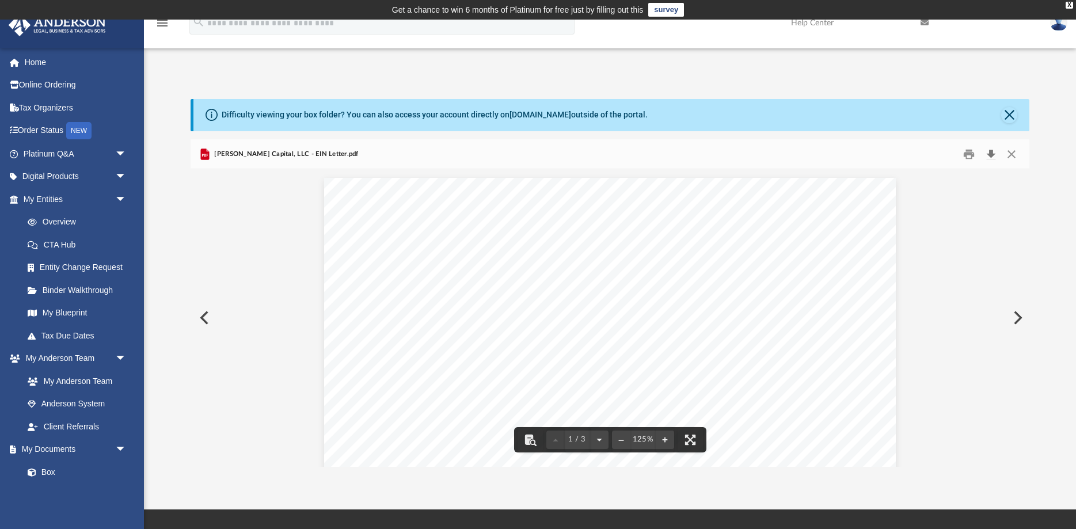
click at [988, 154] on button "Download" at bounding box center [990, 154] width 21 height 18
